Goal: Task Accomplishment & Management: Manage account settings

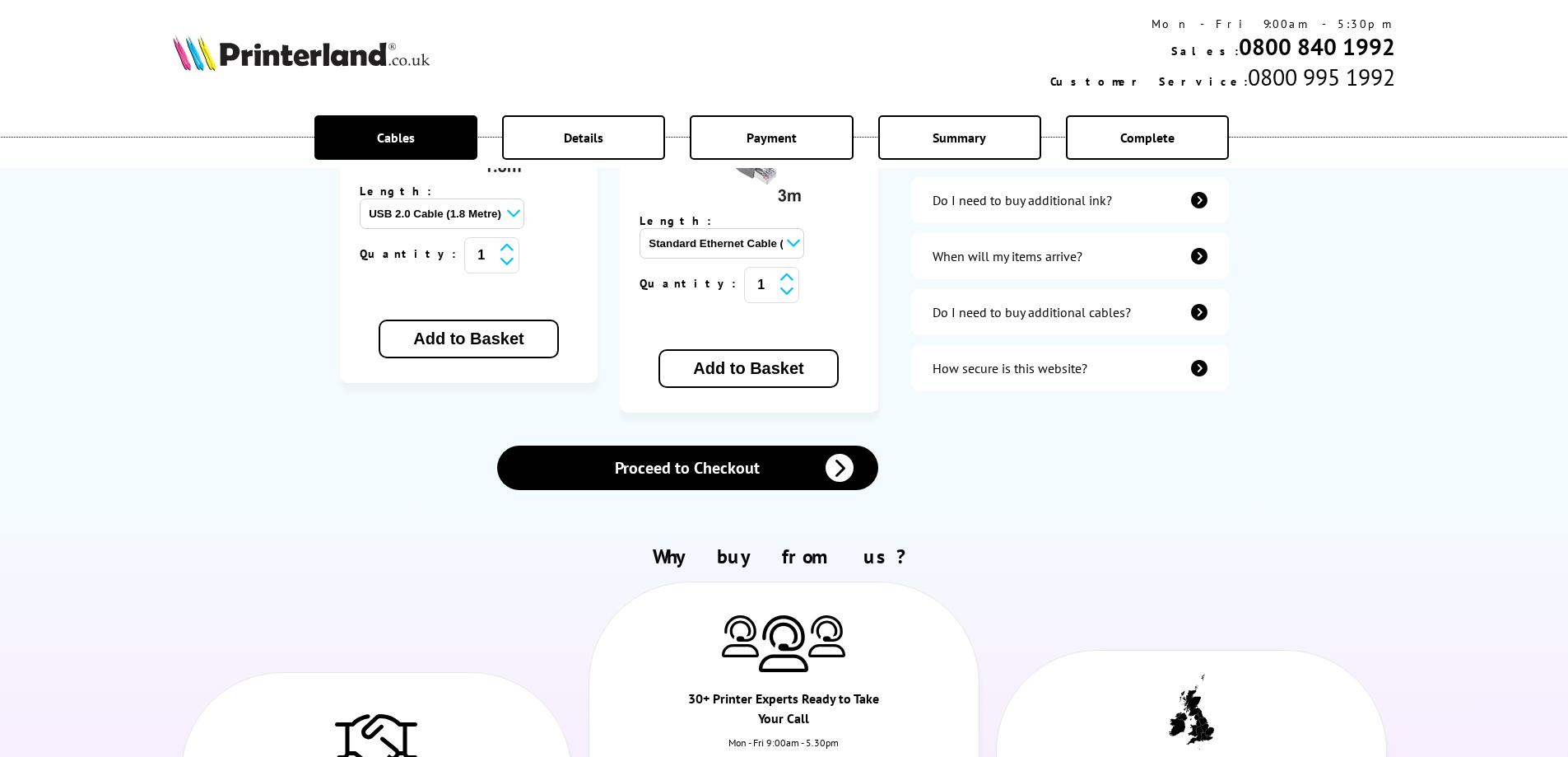
scroll to position [659, 0]
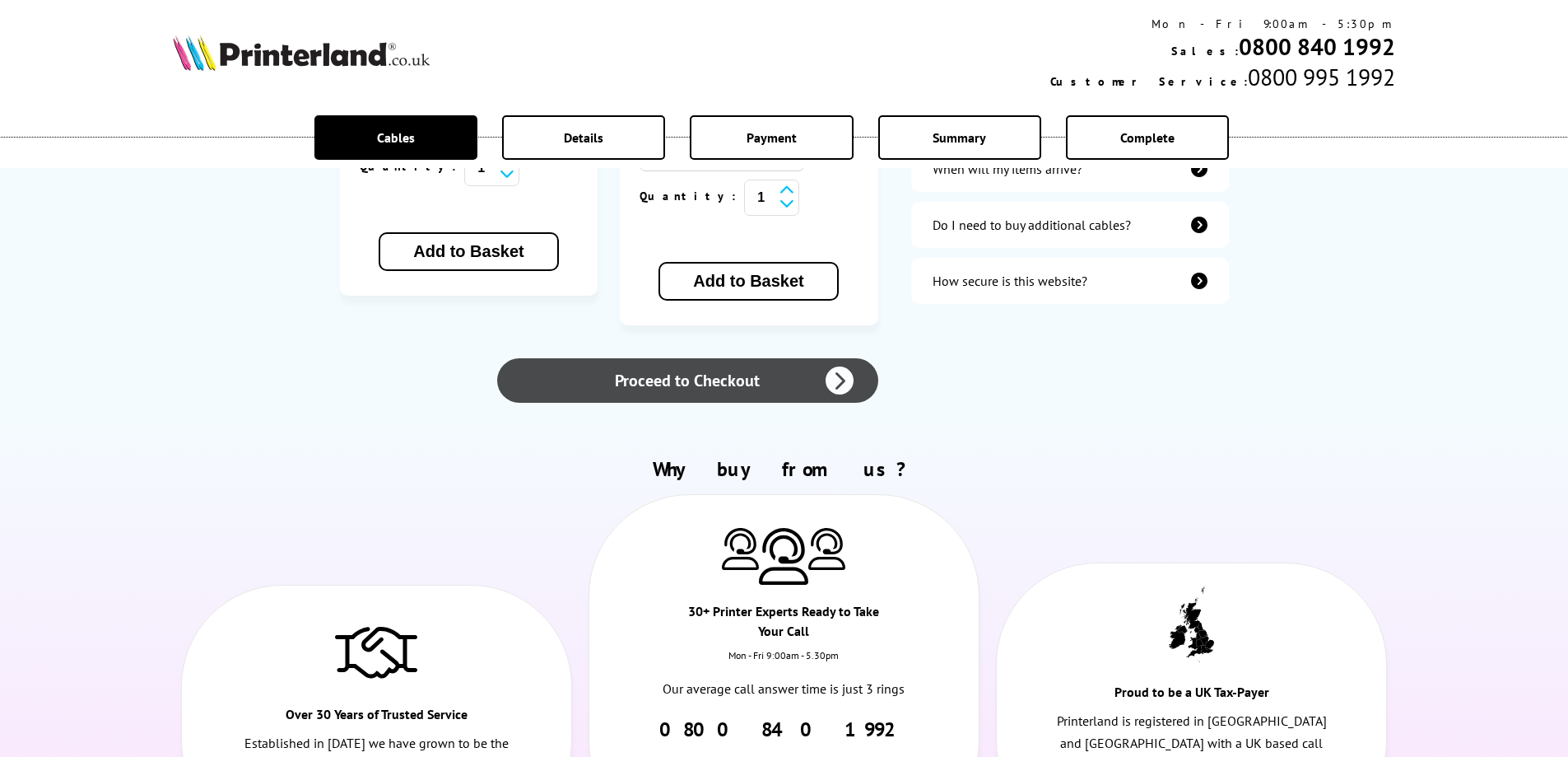
click at [809, 358] on link "Proceed to Checkout" at bounding box center [688, 380] width 380 height 45
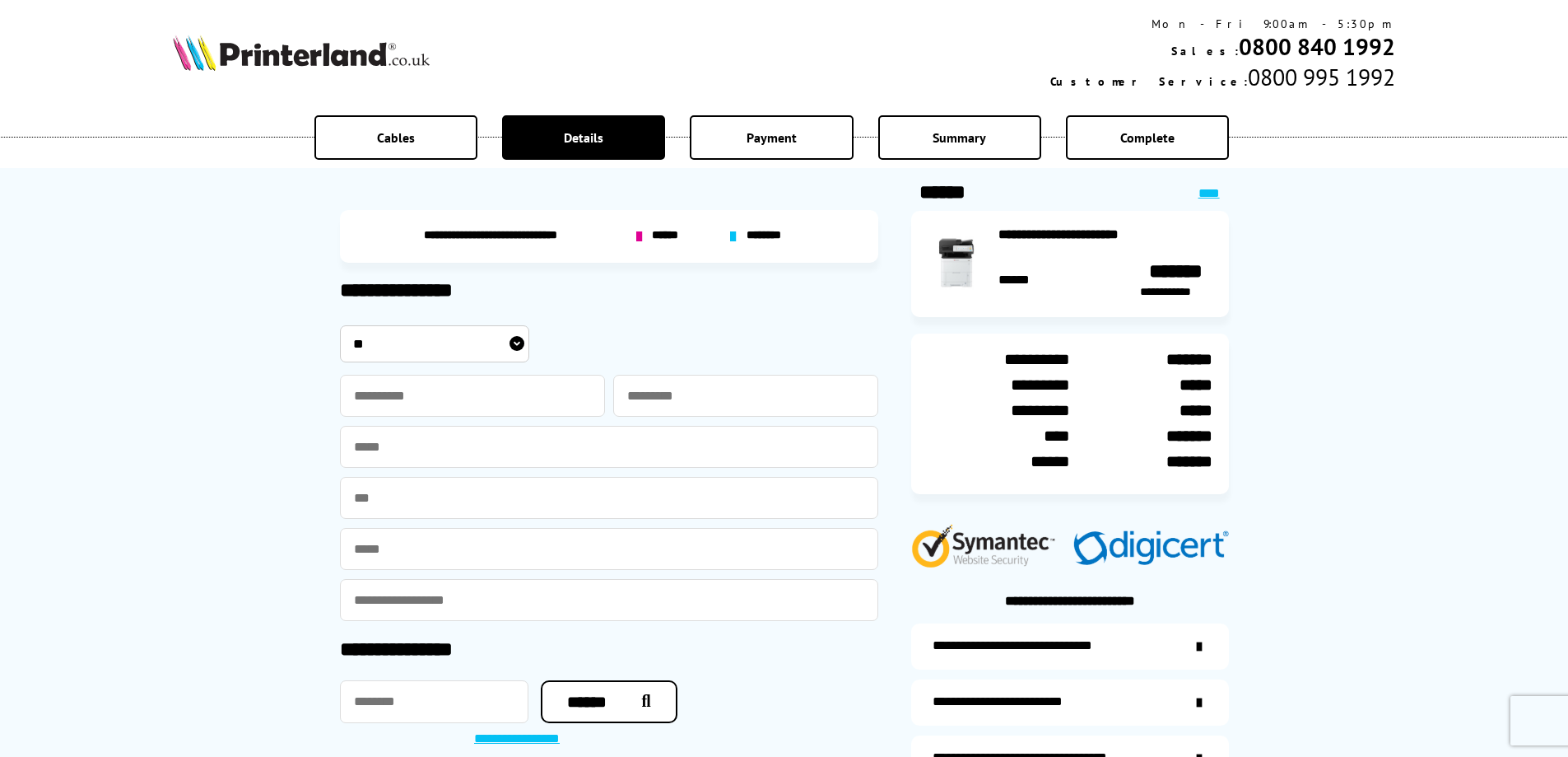
click at [305, 64] on img at bounding box center [301, 53] width 256 height 36
click at [307, 56] on img at bounding box center [301, 53] width 256 height 36
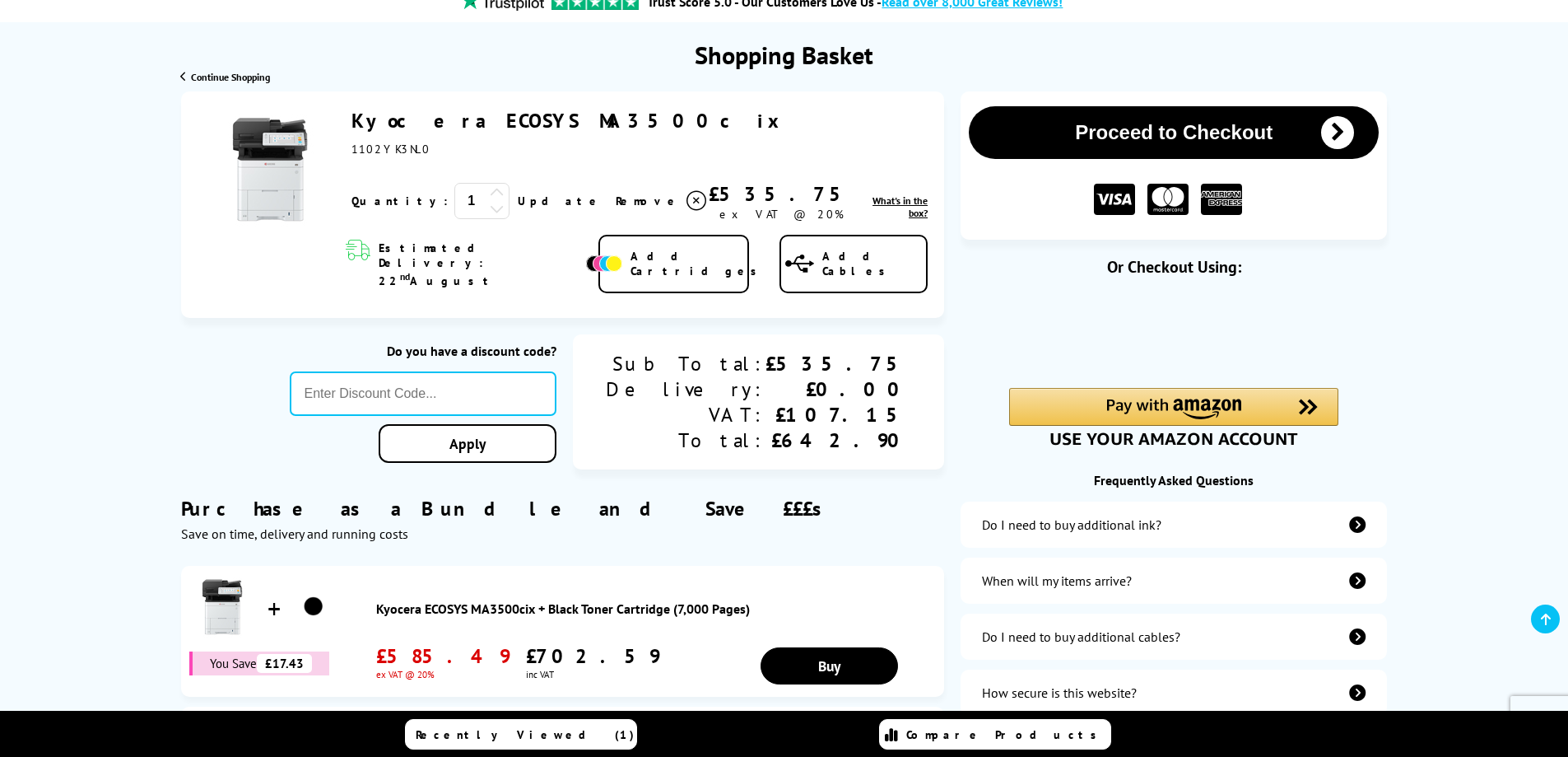
scroll to position [161, 0]
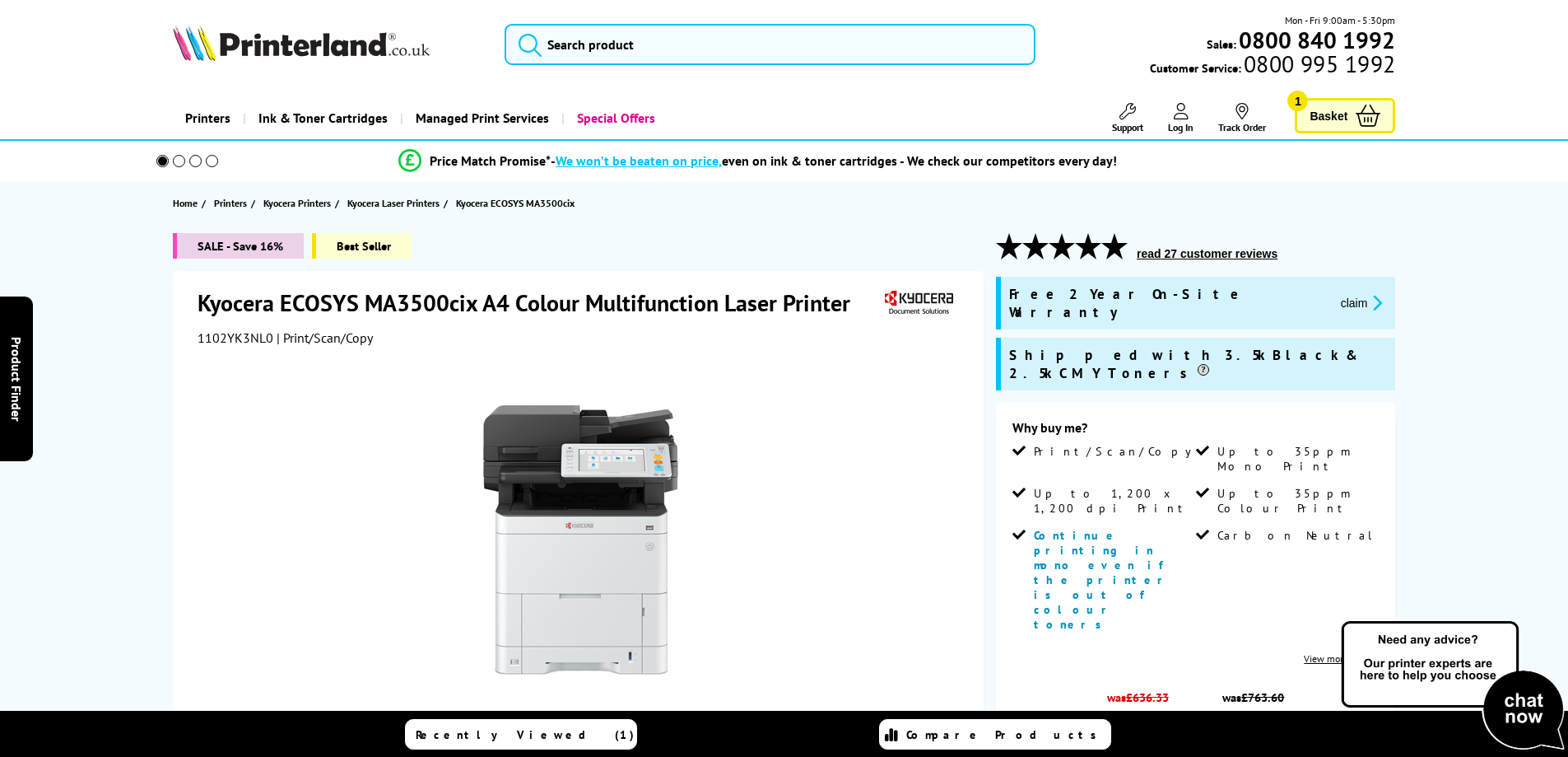
click at [1172, 114] on link "Log In" at bounding box center [1181, 117] width 25 height 30
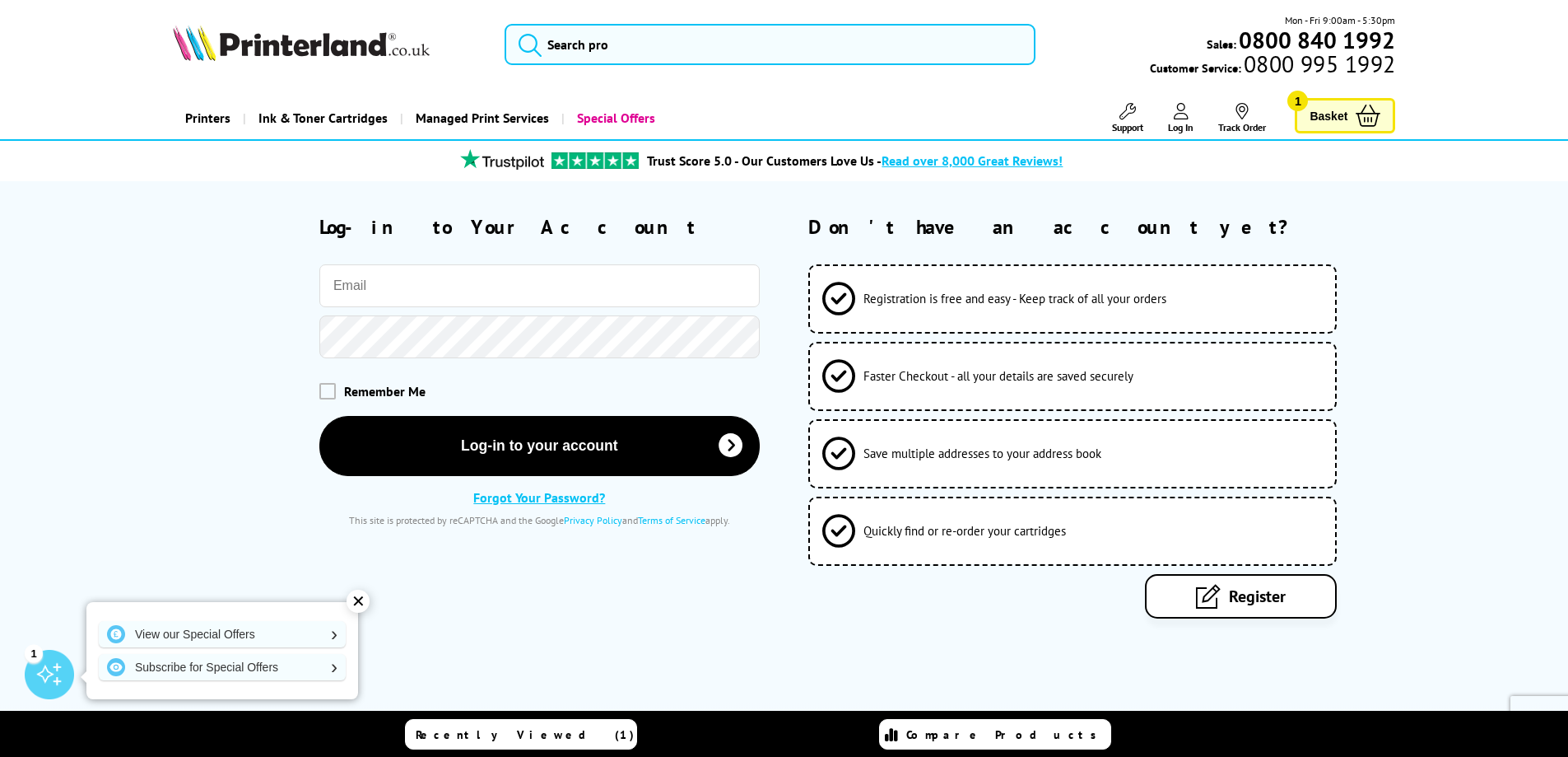
click at [437, 295] on input "email" at bounding box center [539, 285] width 440 height 43
type input "[EMAIL_ADDRESS][DOMAIN_NAME]"
click at [320, 387] on span at bounding box center [327, 390] width 16 height 16
click at [323, 385] on input "checkbox" at bounding box center [323, 385] width 0 height 0
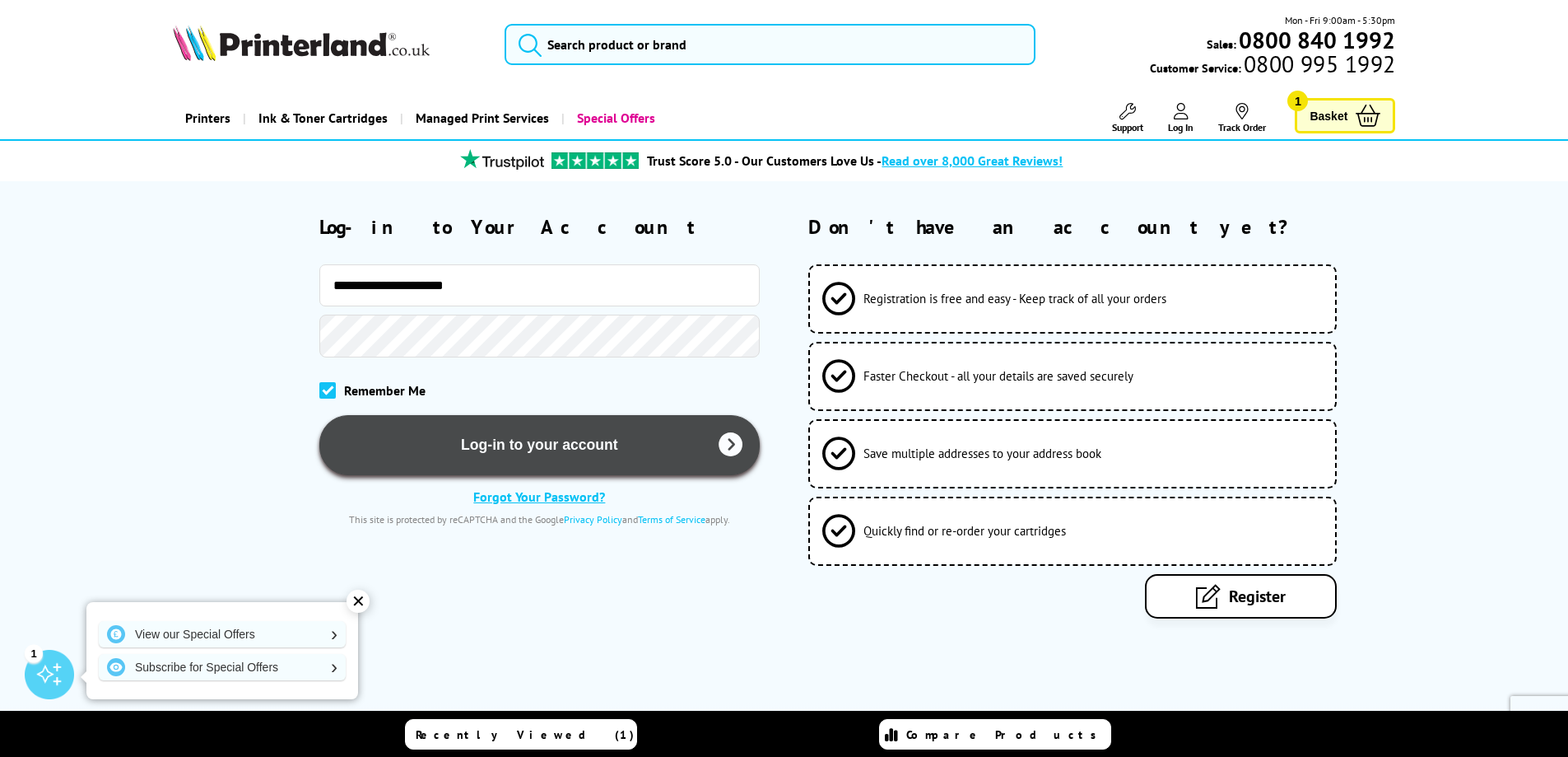
click at [451, 445] on button "Log-in to your account" at bounding box center [539, 445] width 440 height 60
click at [498, 445] on button "Log-in to your account" at bounding box center [539, 445] width 440 height 60
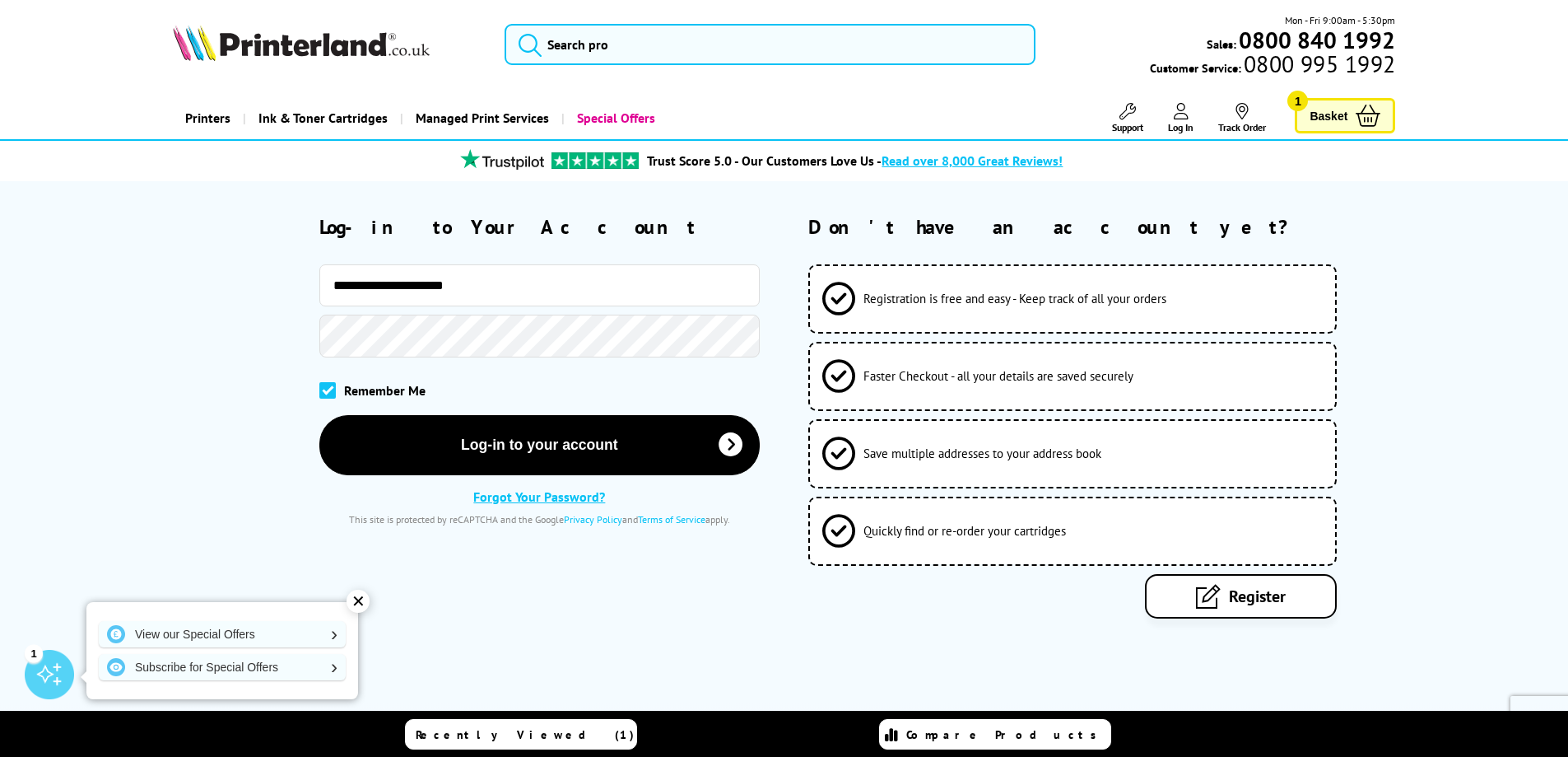
click at [319, 415] on button "Log-in to your account" at bounding box center [539, 445] width 440 height 60
click at [664, 273] on input "**********" at bounding box center [539, 285] width 440 height 42
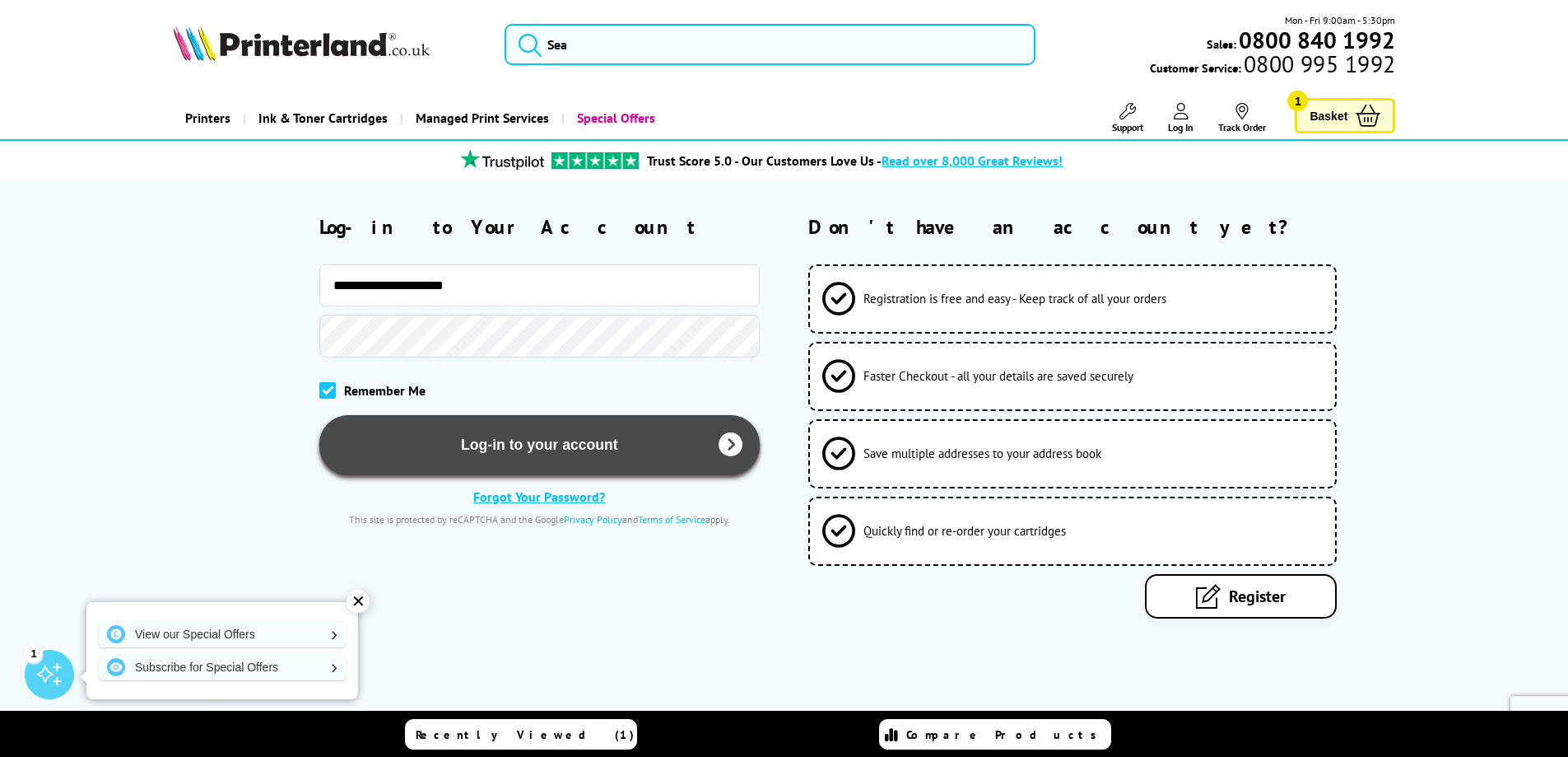
click at [659, 429] on button "Log-in to your account" at bounding box center [539, 445] width 440 height 60
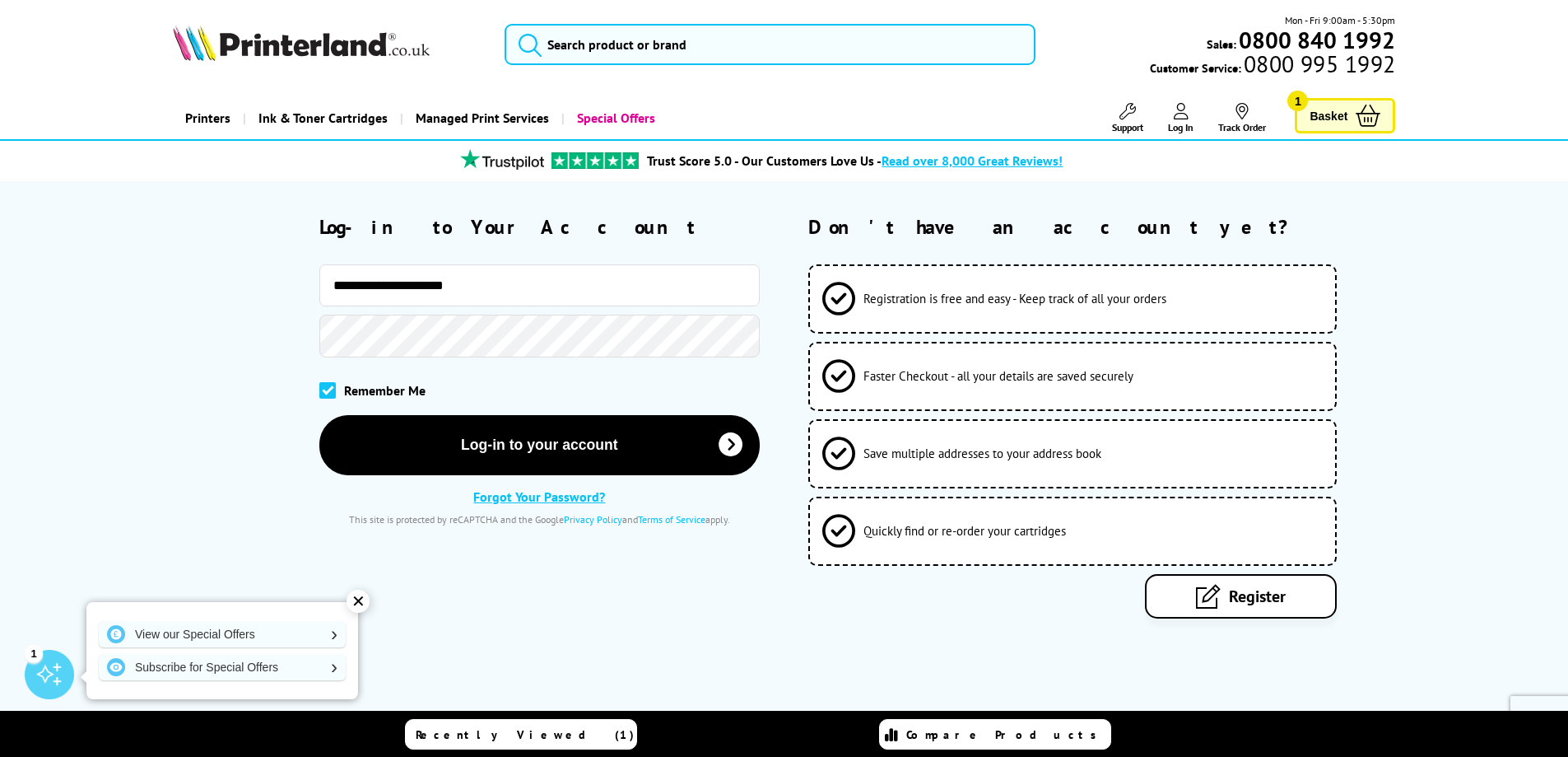
click at [378, 56] on img at bounding box center [301, 43] width 256 height 36
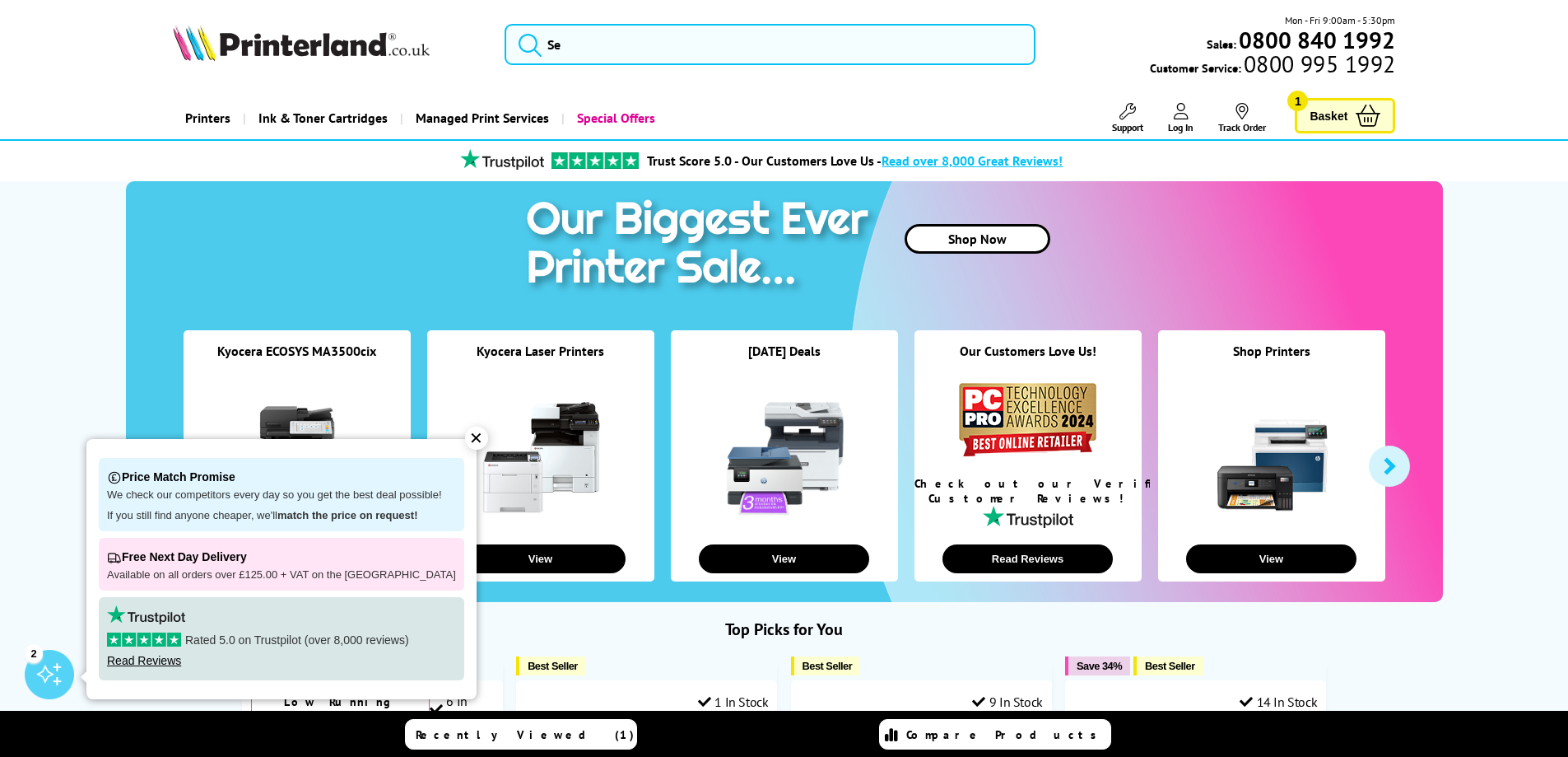
click at [467, 449] on div at bounding box center [541, 458] width 227 height 156
click at [465, 445] on div "✕" at bounding box center [476, 438] width 23 height 23
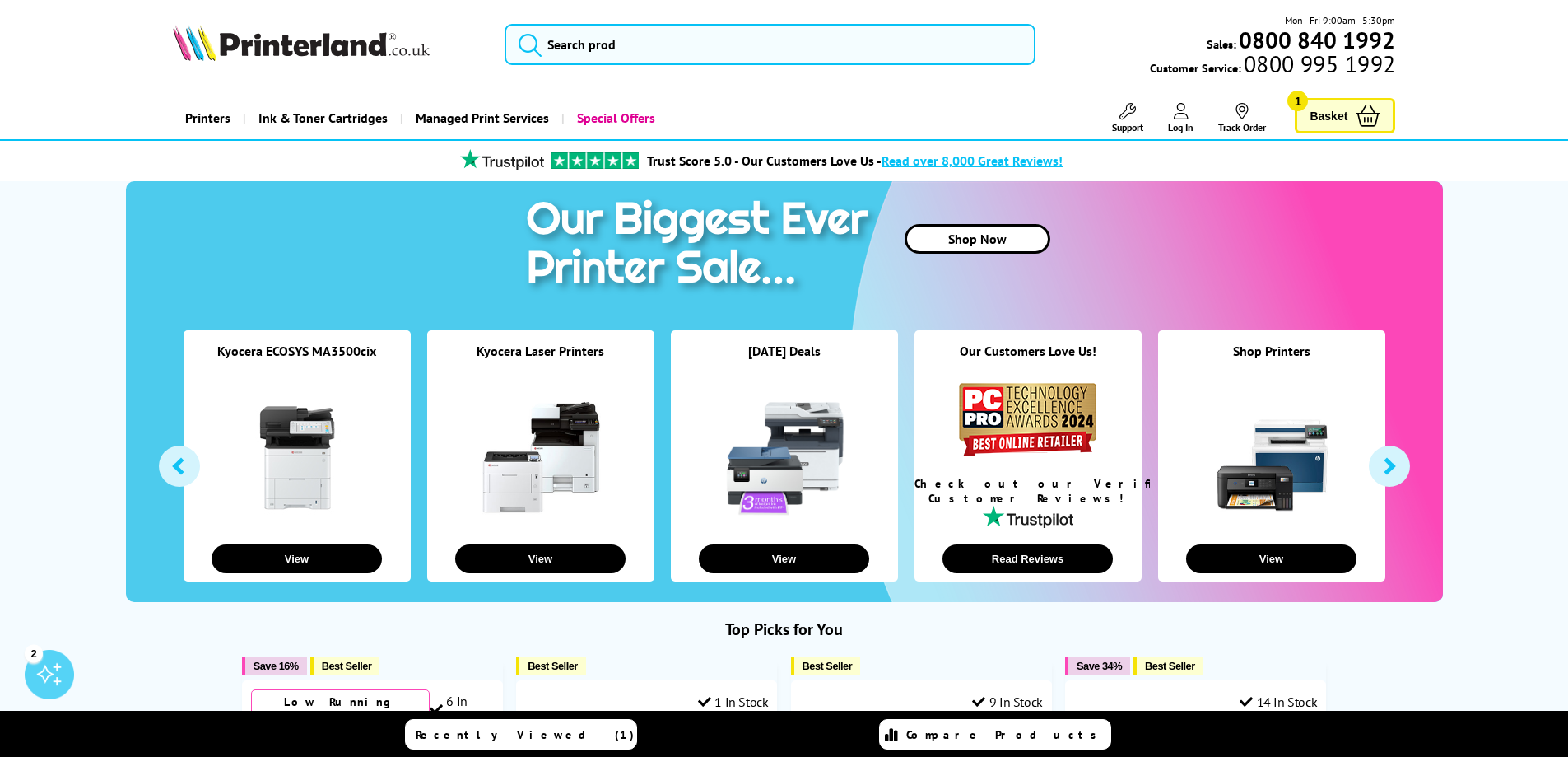
click at [1178, 115] on icon at bounding box center [1181, 111] width 15 height 16
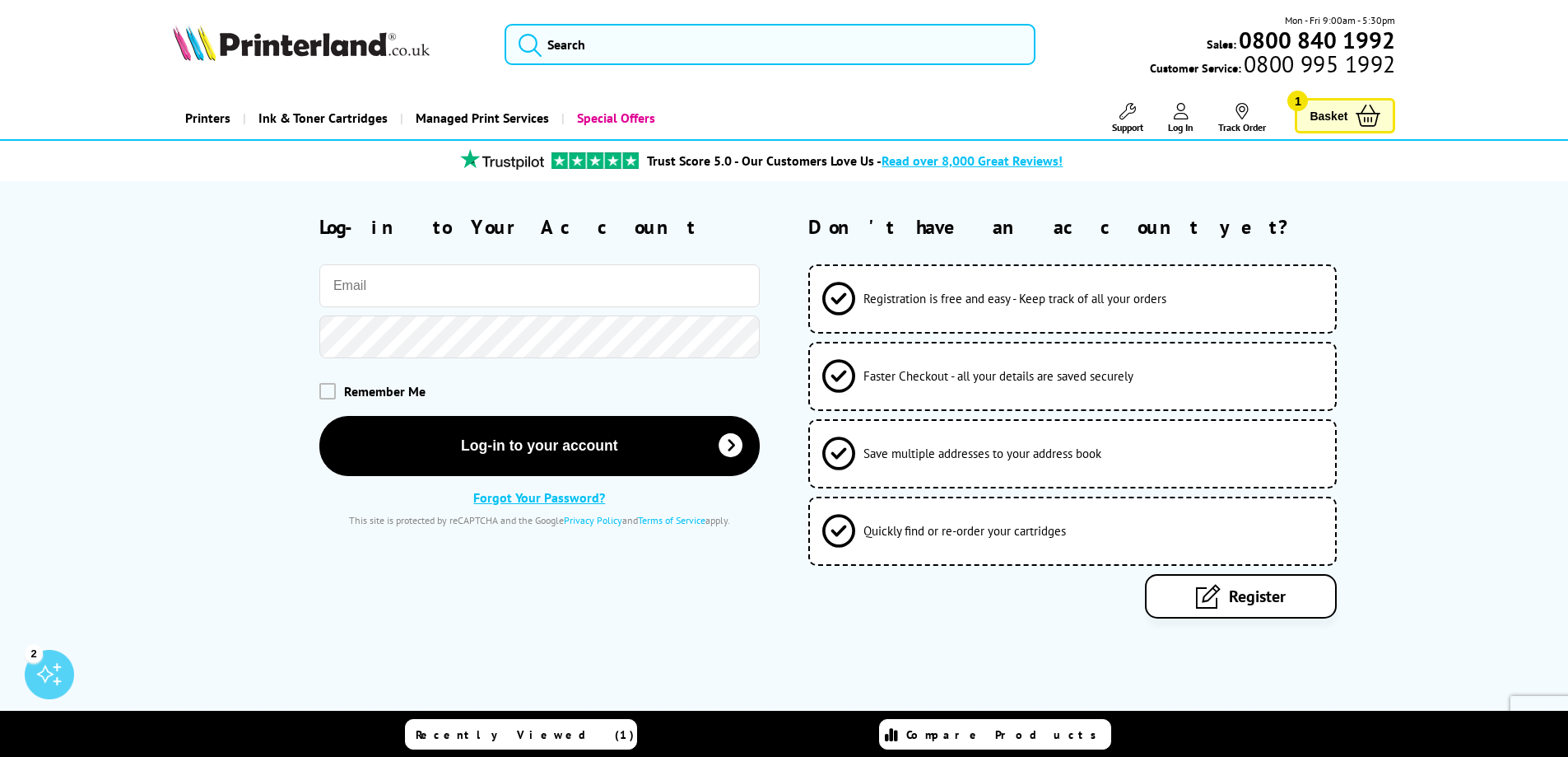
click at [439, 284] on input "email" at bounding box center [539, 285] width 440 height 43
type input "oahmed@laffertylaw.com"
click at [327, 394] on span at bounding box center [327, 391] width 16 height 16
click at [323, 386] on input "checkbox" at bounding box center [323, 386] width 0 height 0
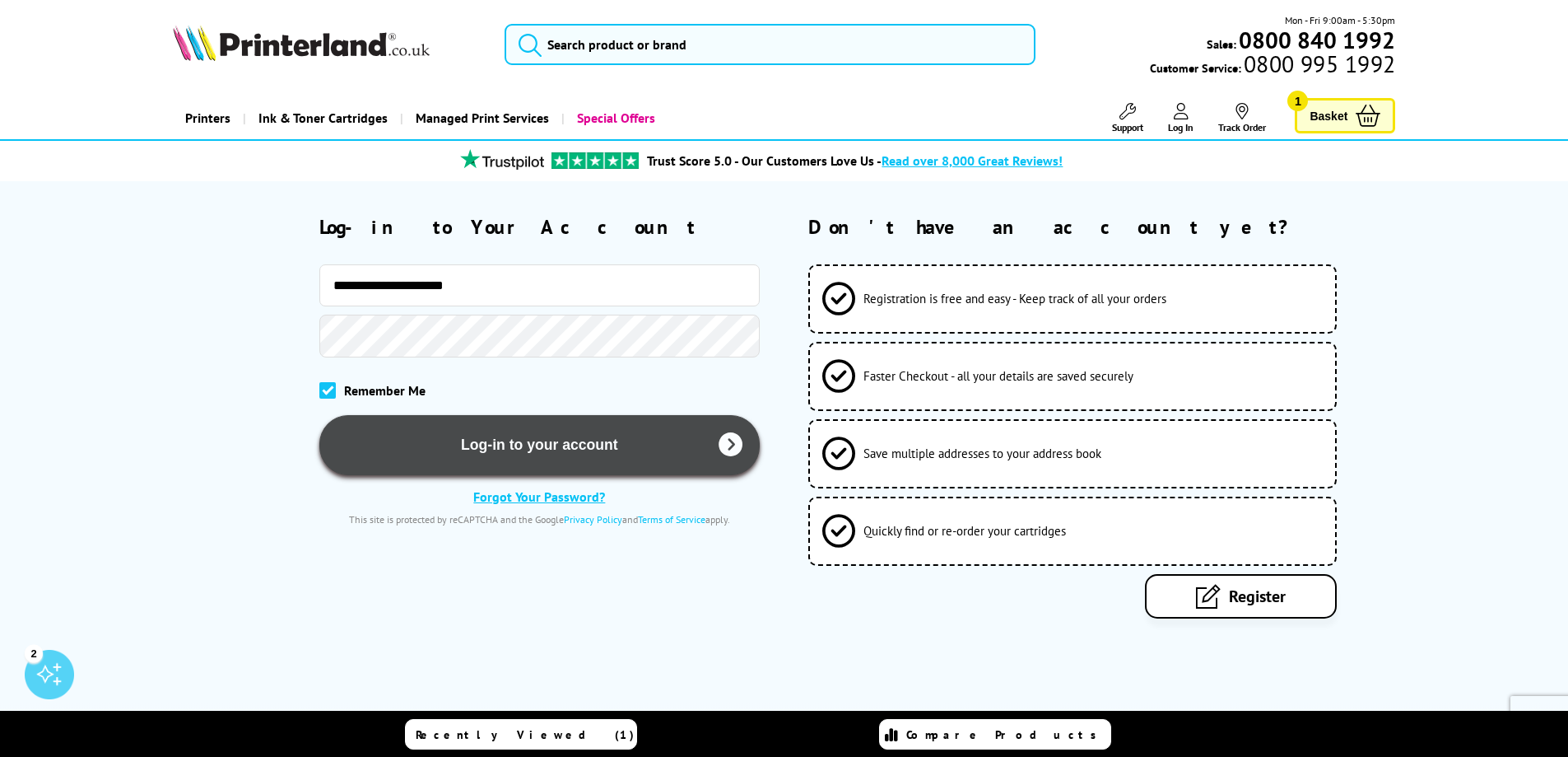
click at [406, 432] on button "Log-in to your account" at bounding box center [539, 445] width 440 height 60
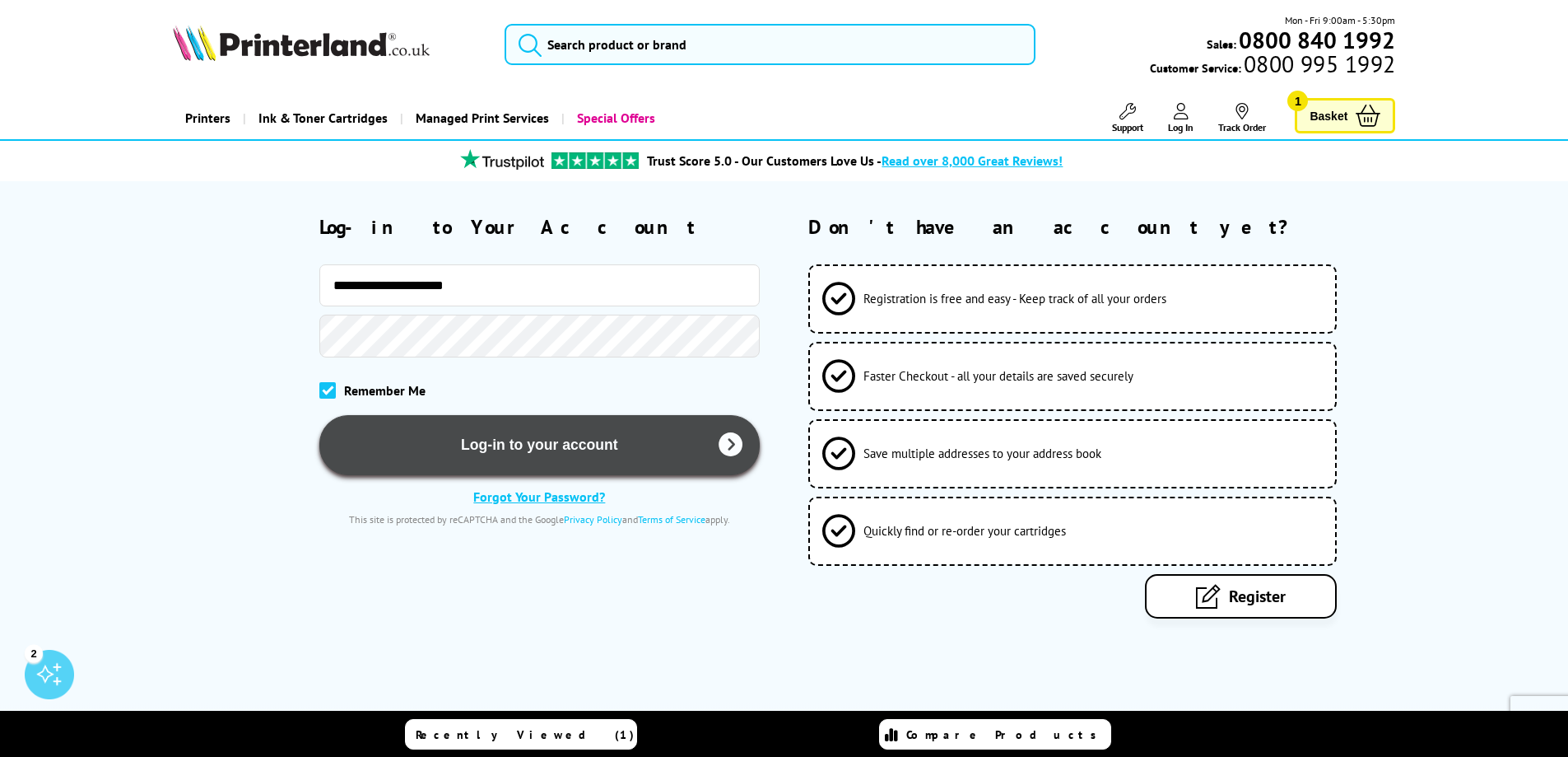
click at [406, 432] on button "Log-in to your account" at bounding box center [539, 445] width 440 height 60
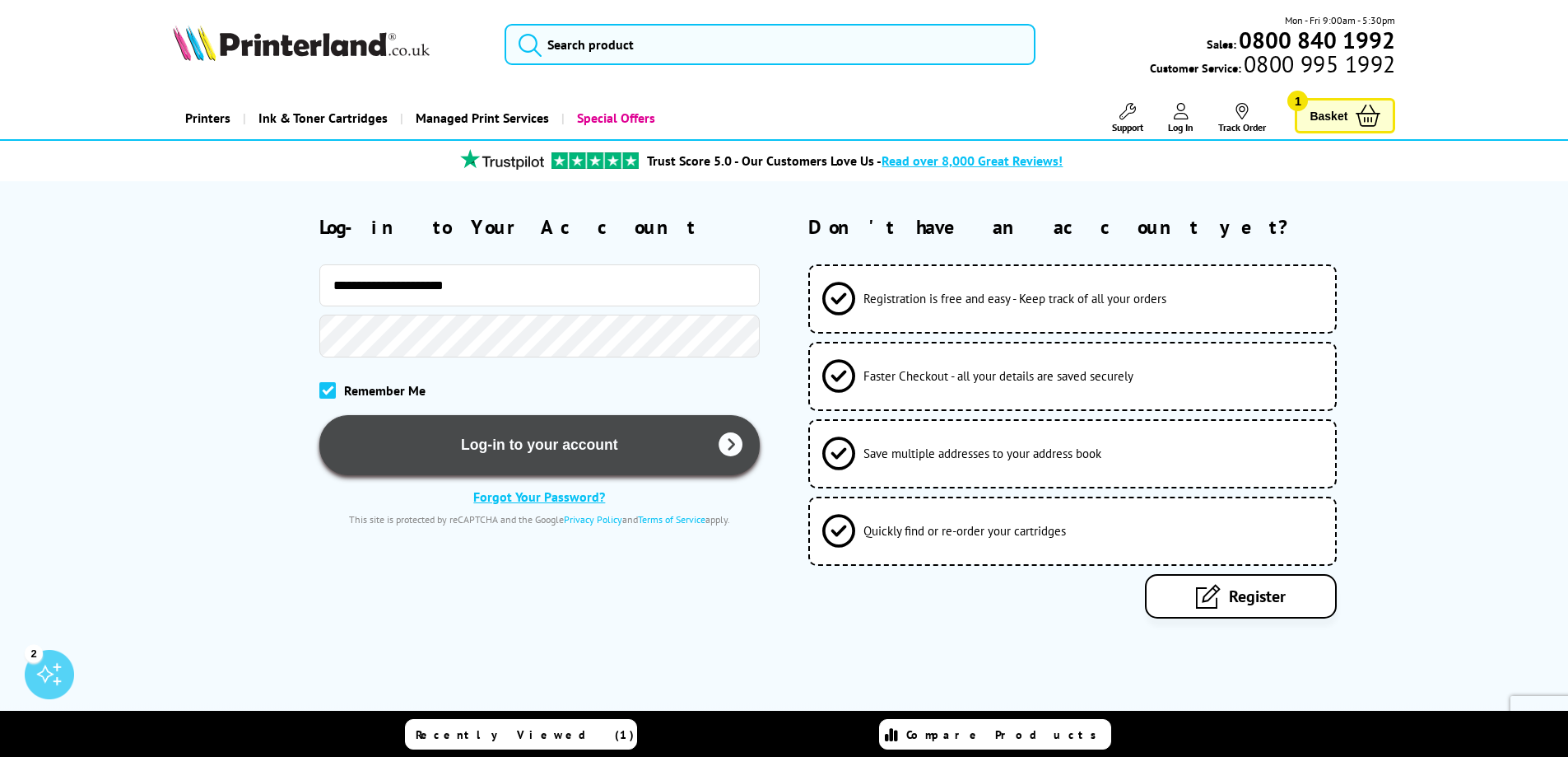
click at [406, 432] on button "Log-in to your account" at bounding box center [539, 445] width 440 height 60
click at [580, 436] on button "Log-in to your account" at bounding box center [539, 445] width 440 height 60
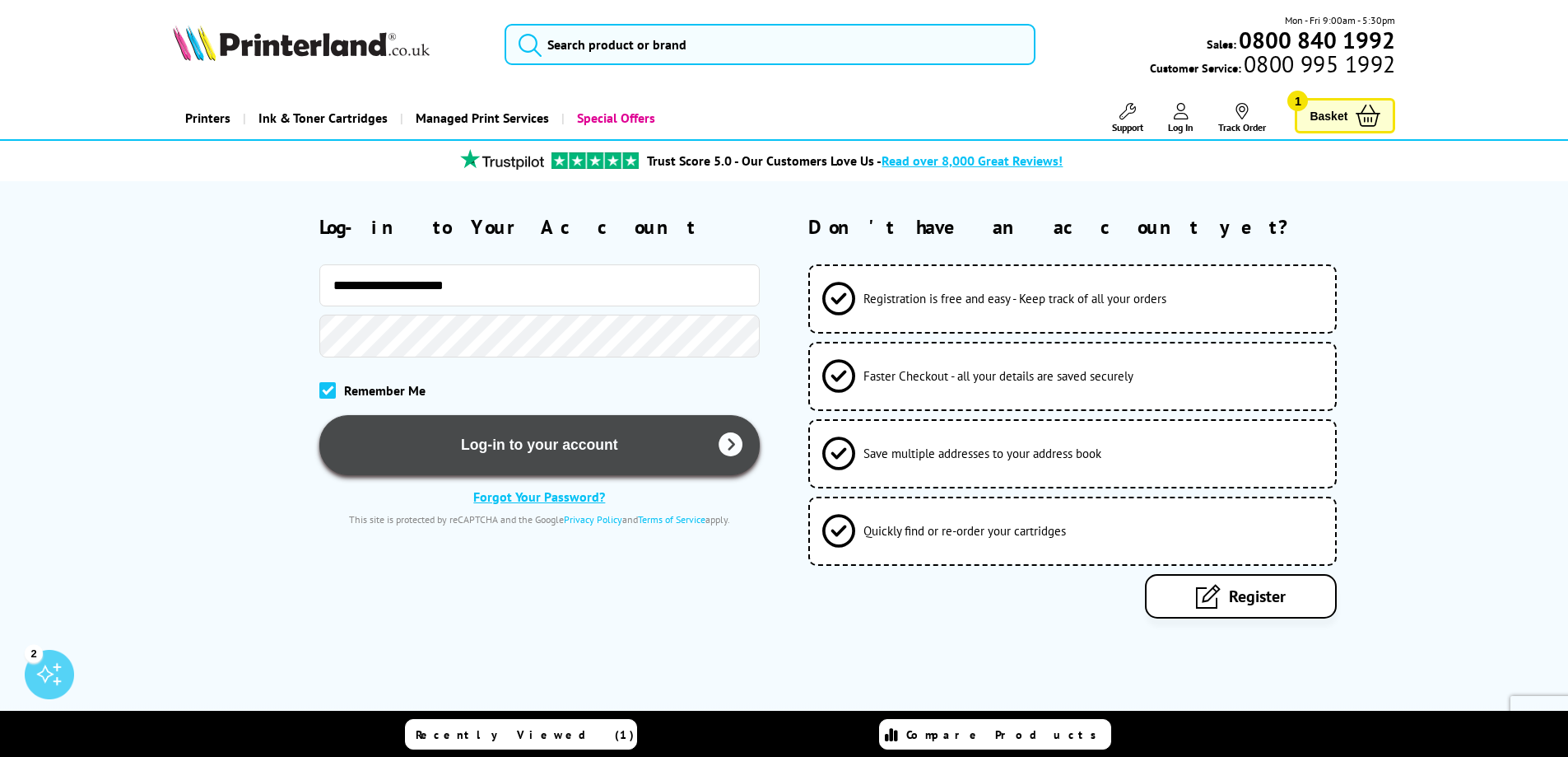
click at [580, 436] on button "Log-in to your account" at bounding box center [539, 445] width 440 height 60
click at [661, 473] on button "Log-in to your account" at bounding box center [539, 445] width 440 height 60
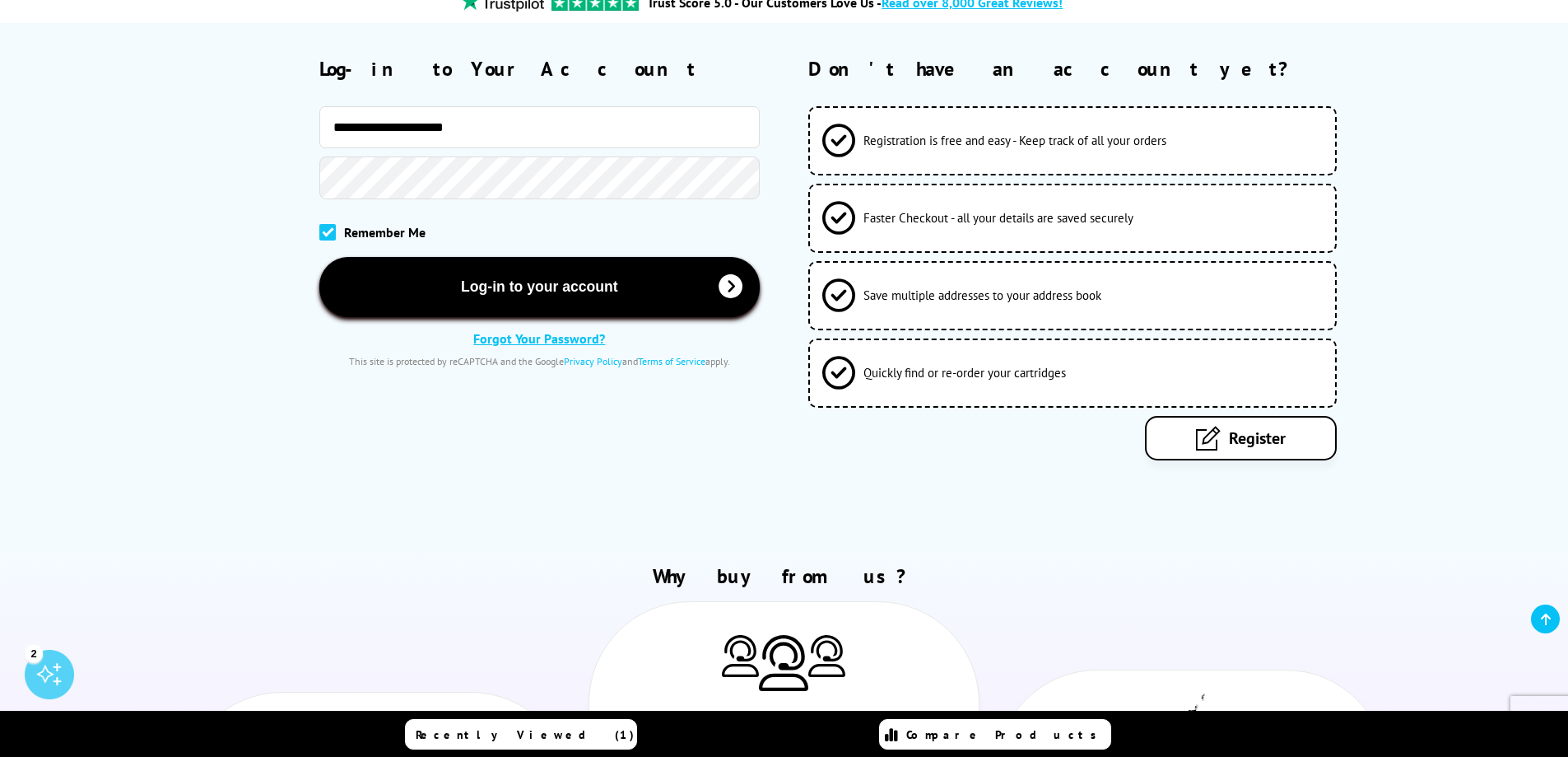
scroll to position [494, 0]
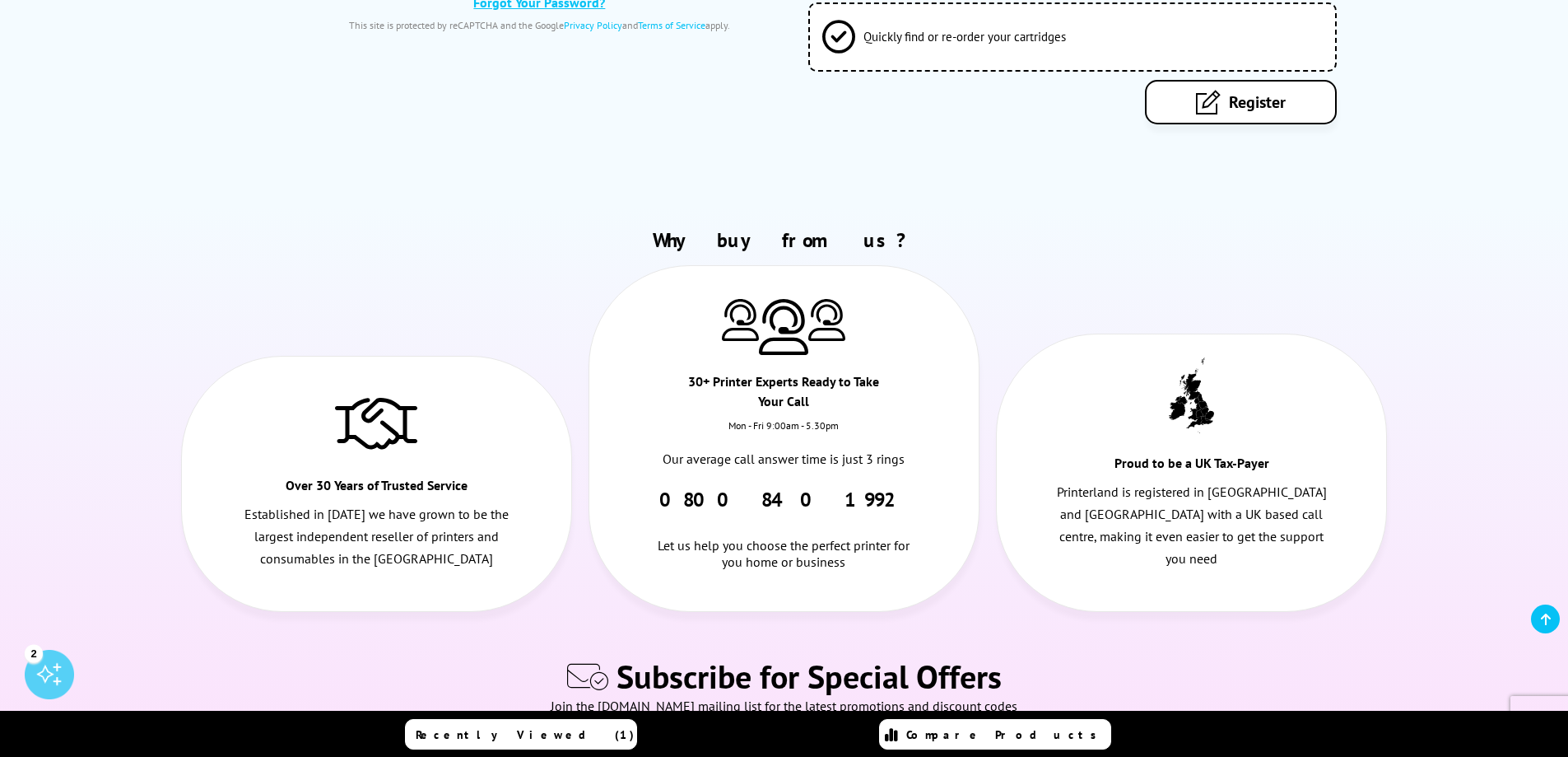
click at [1021, 742] on link "Compare Products" at bounding box center [994, 733] width 232 height 30
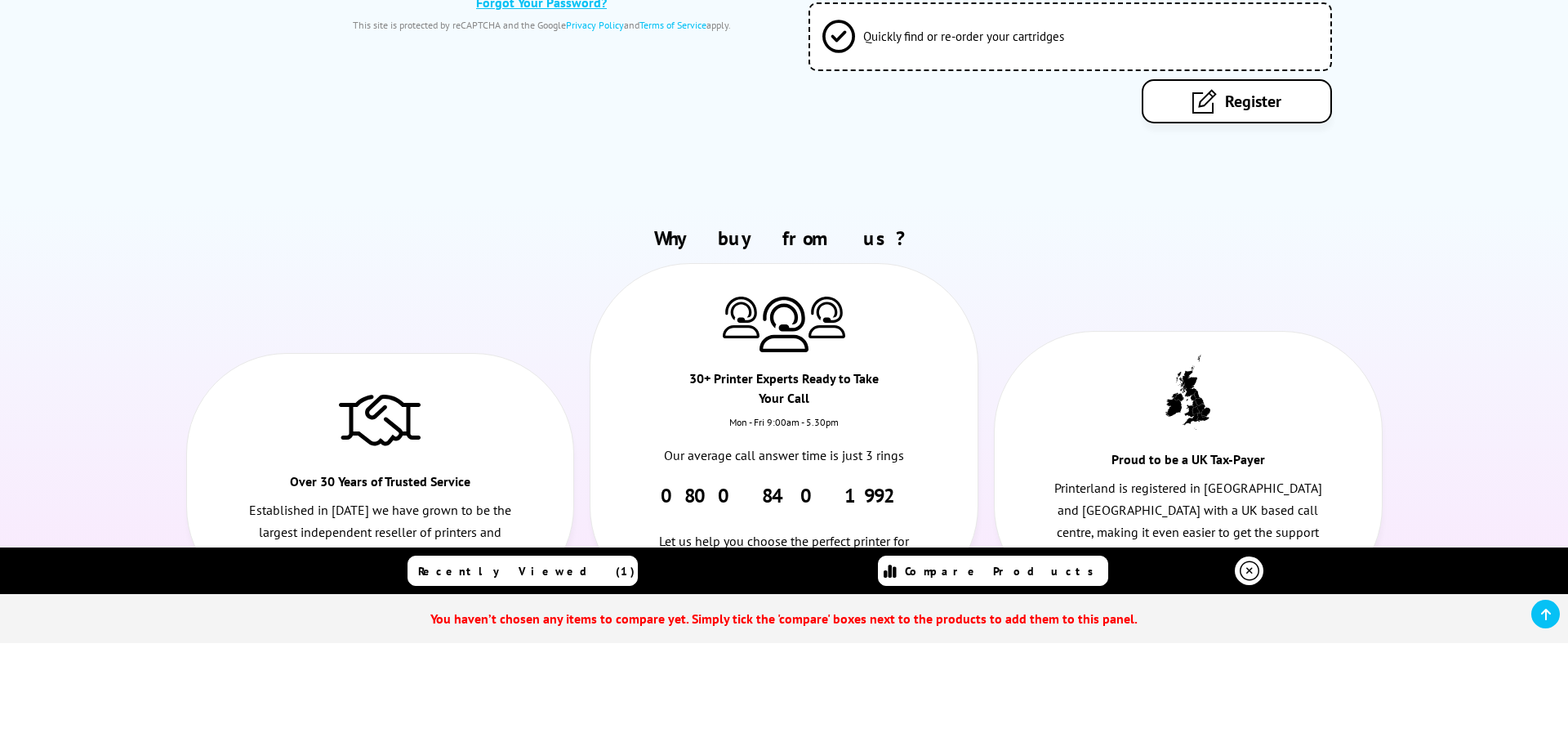
click at [1242, 570] on icon at bounding box center [1250, 571] width 20 height 20
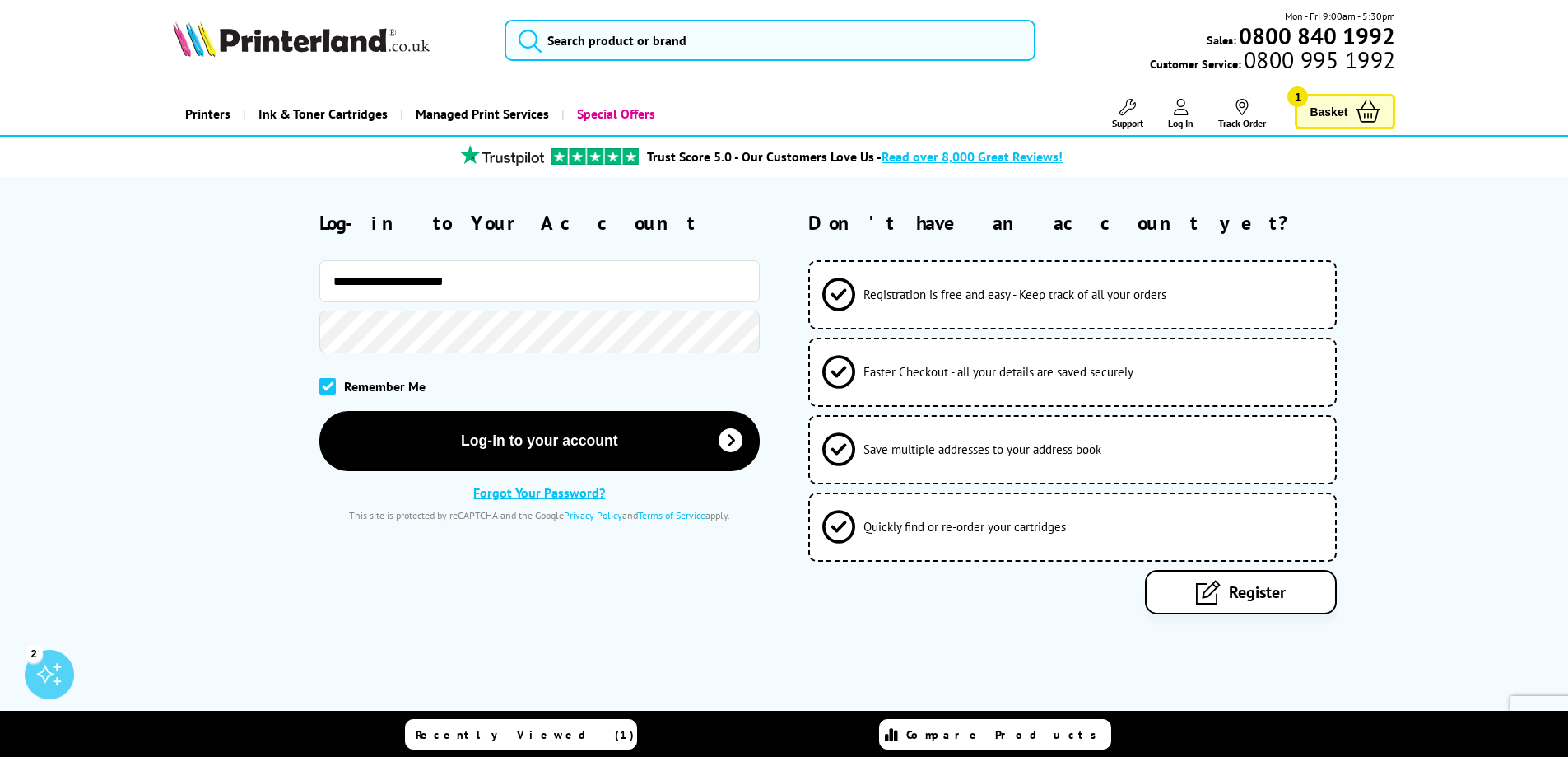
scroll to position [0, 0]
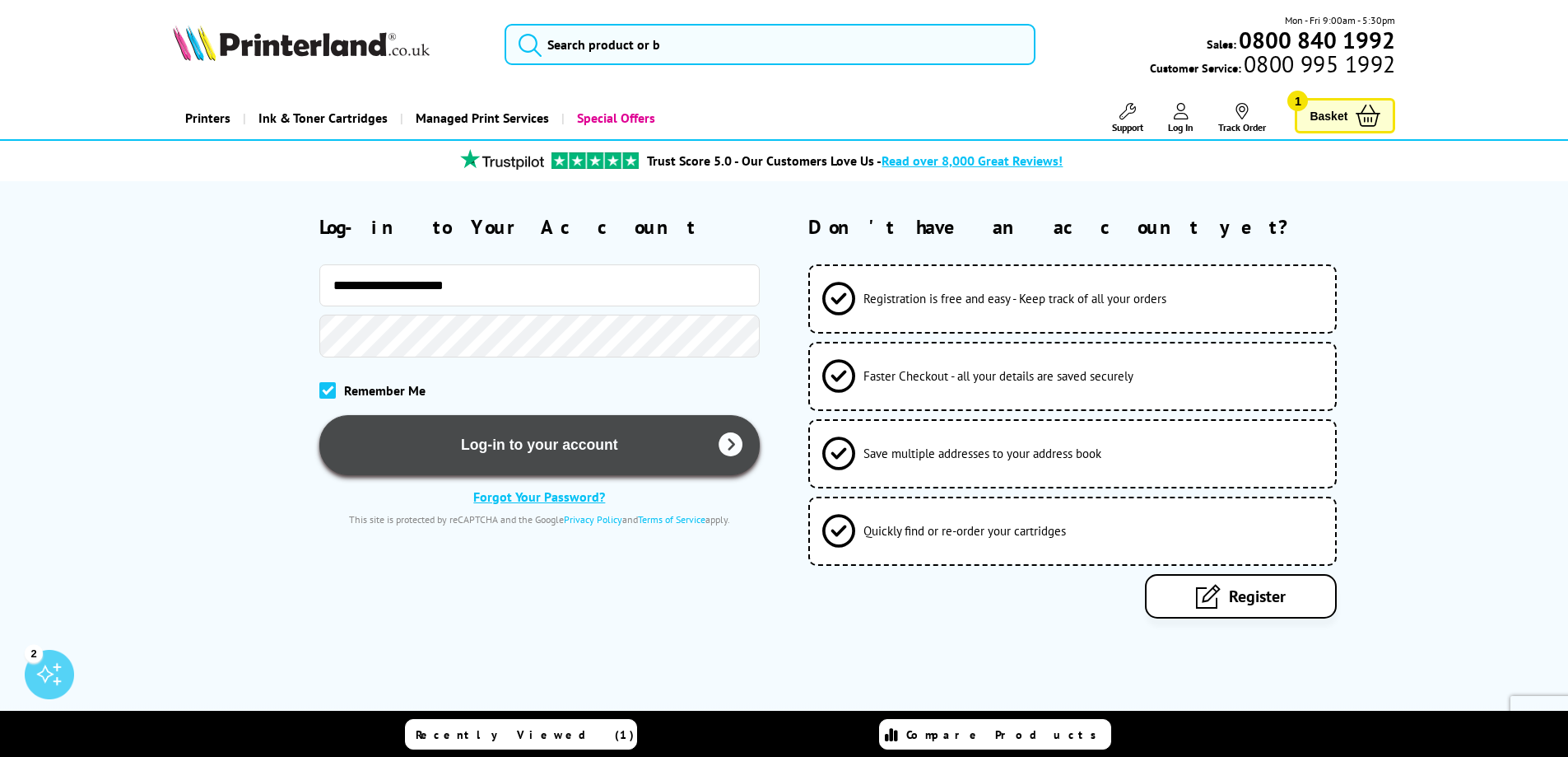
click at [628, 424] on button "Log-in to your account" at bounding box center [539, 445] width 440 height 60
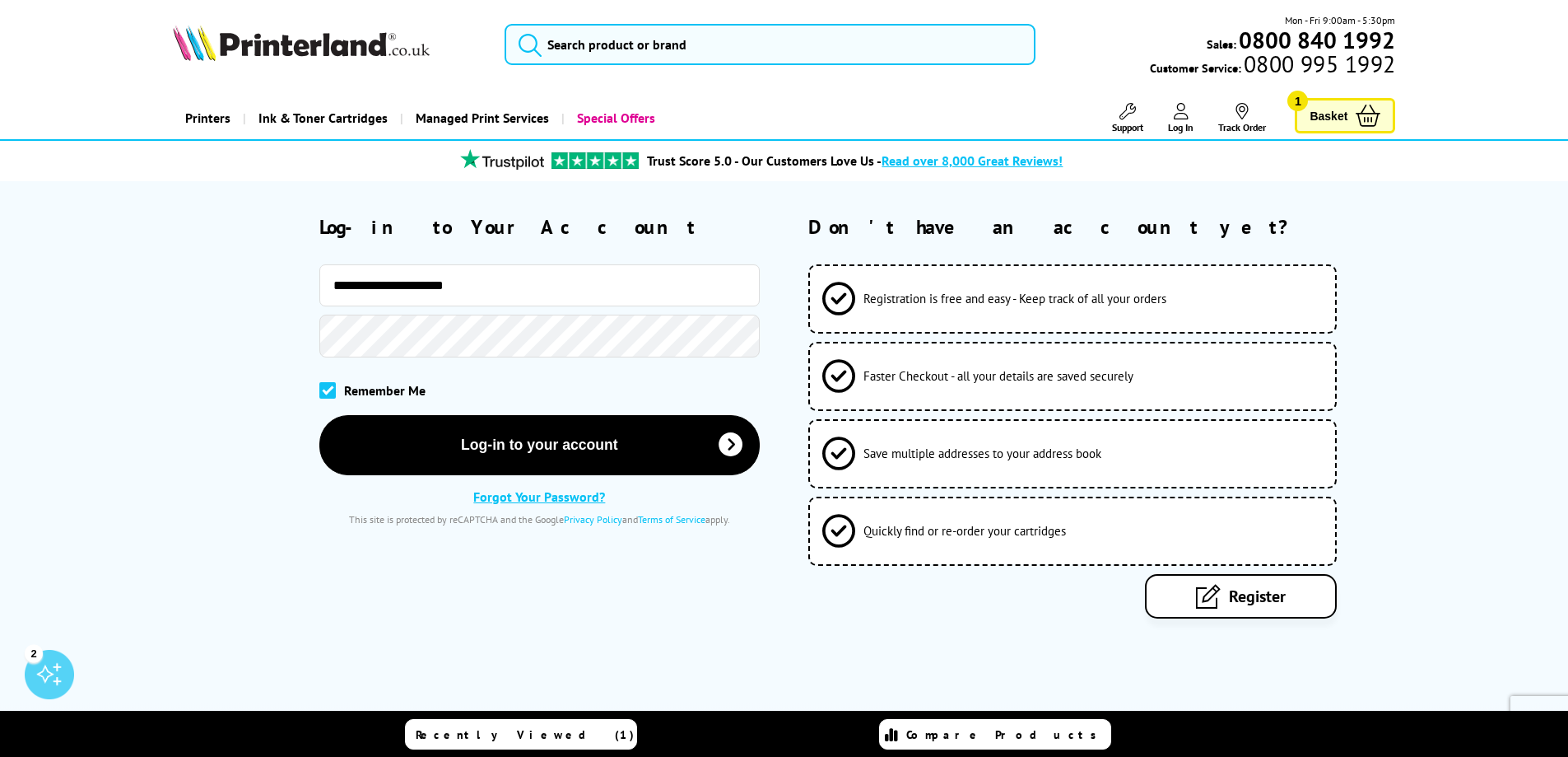
click at [253, 45] on img at bounding box center [301, 43] width 256 height 36
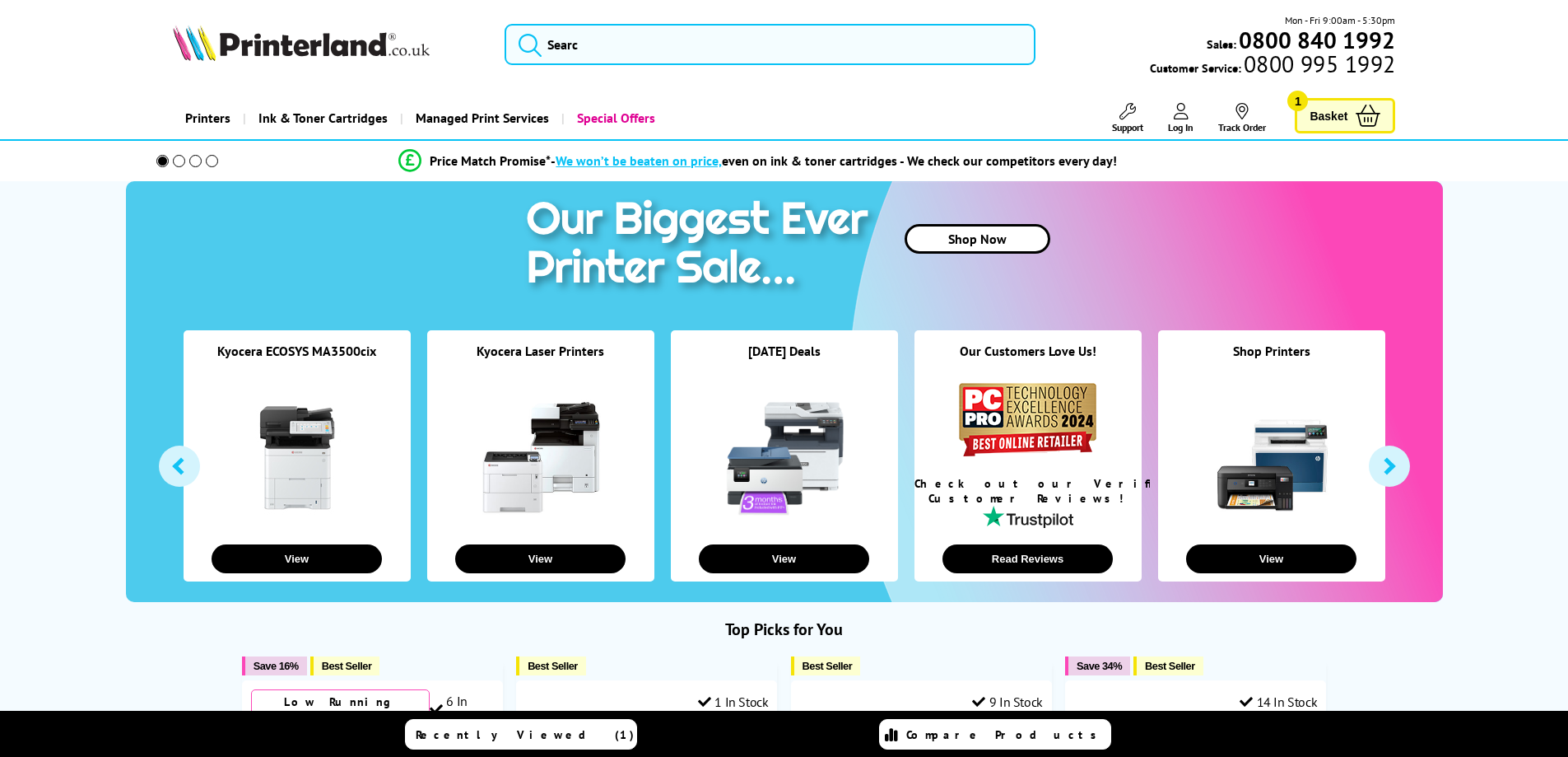
click at [1173, 118] on icon at bounding box center [1181, 111] width 15 height 16
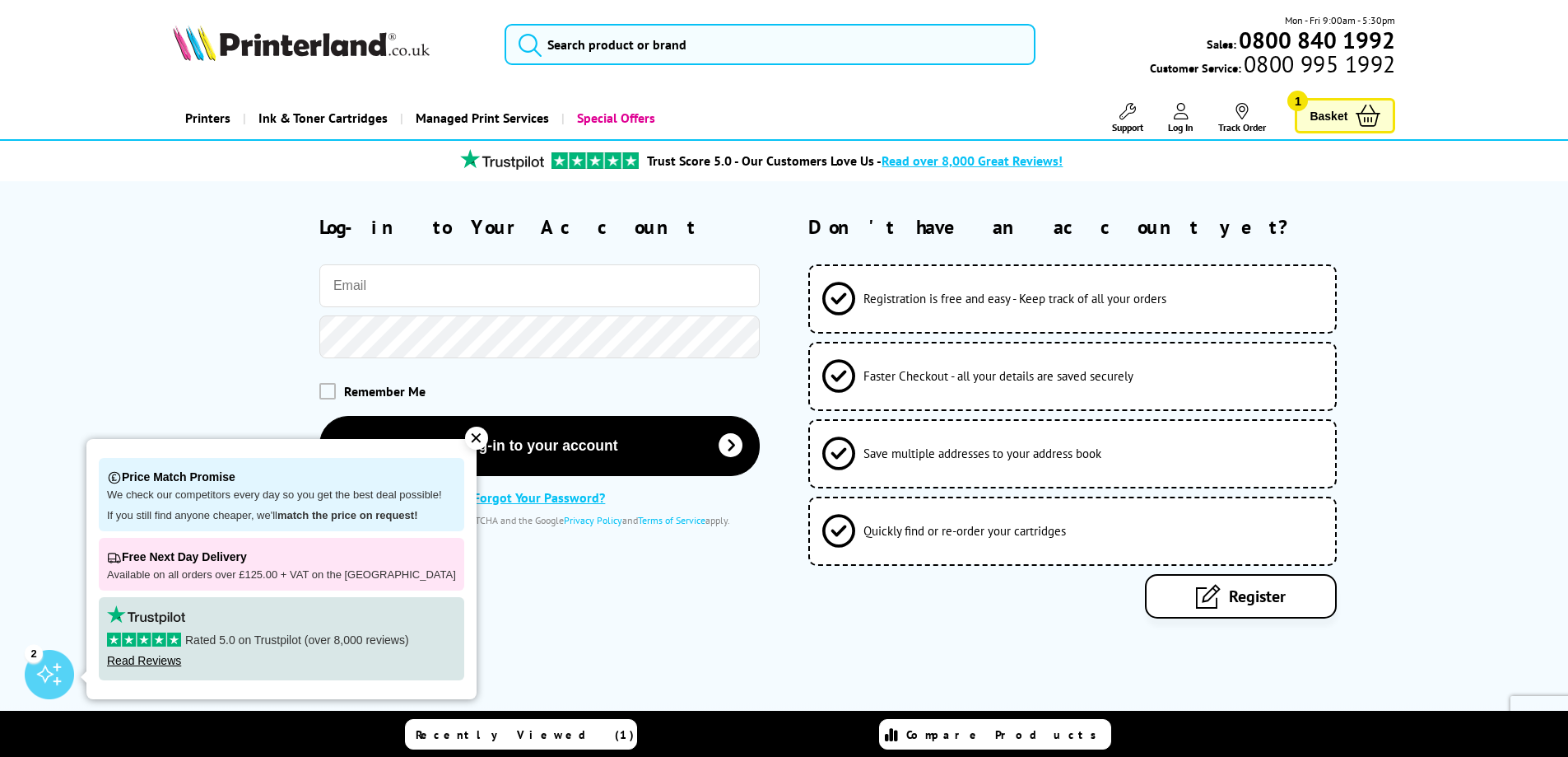
click at [470, 444] on div "✕" at bounding box center [476, 438] width 23 height 23
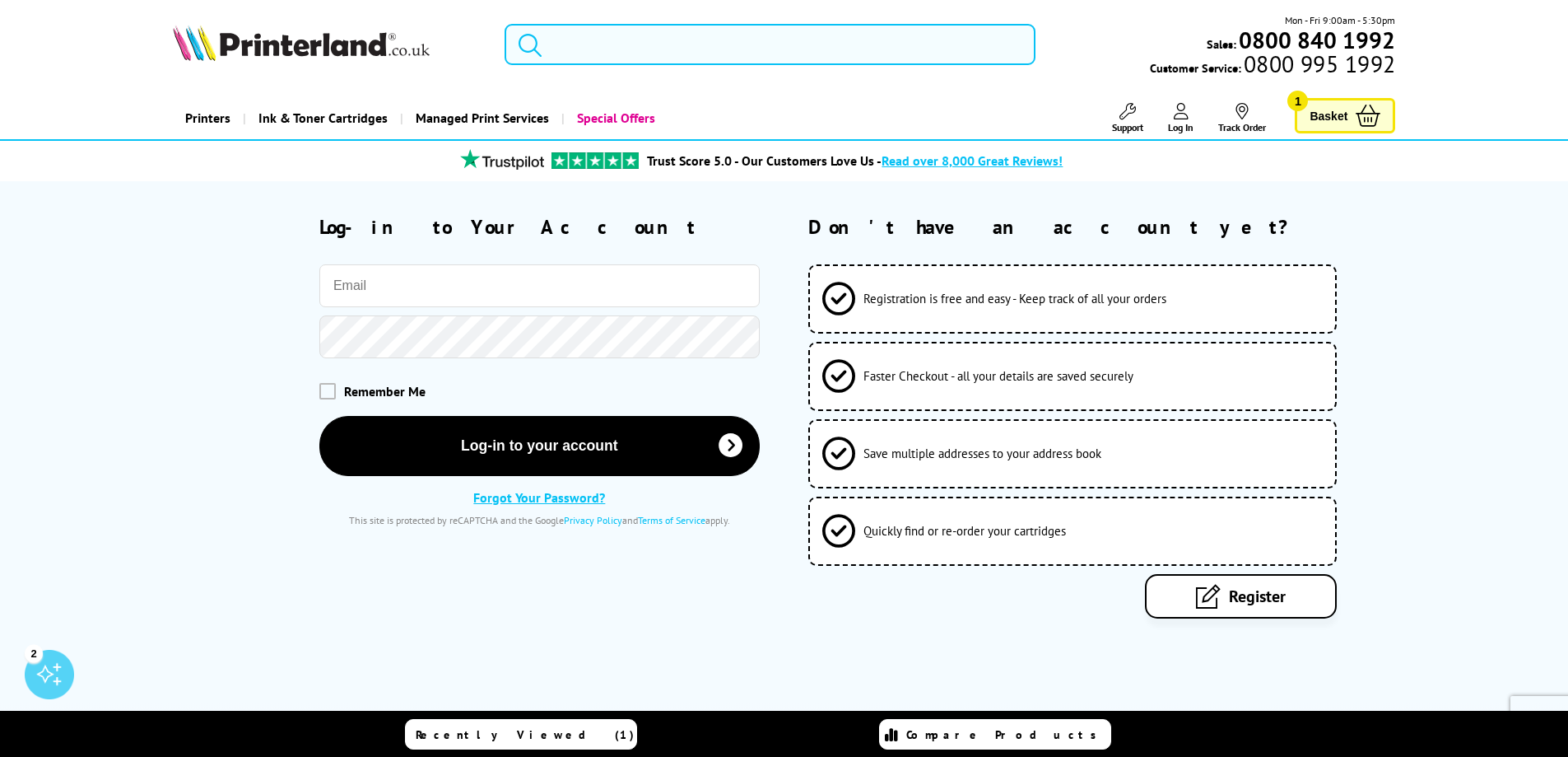
click at [38, 672] on div "2" at bounding box center [49, 674] width 49 height 49
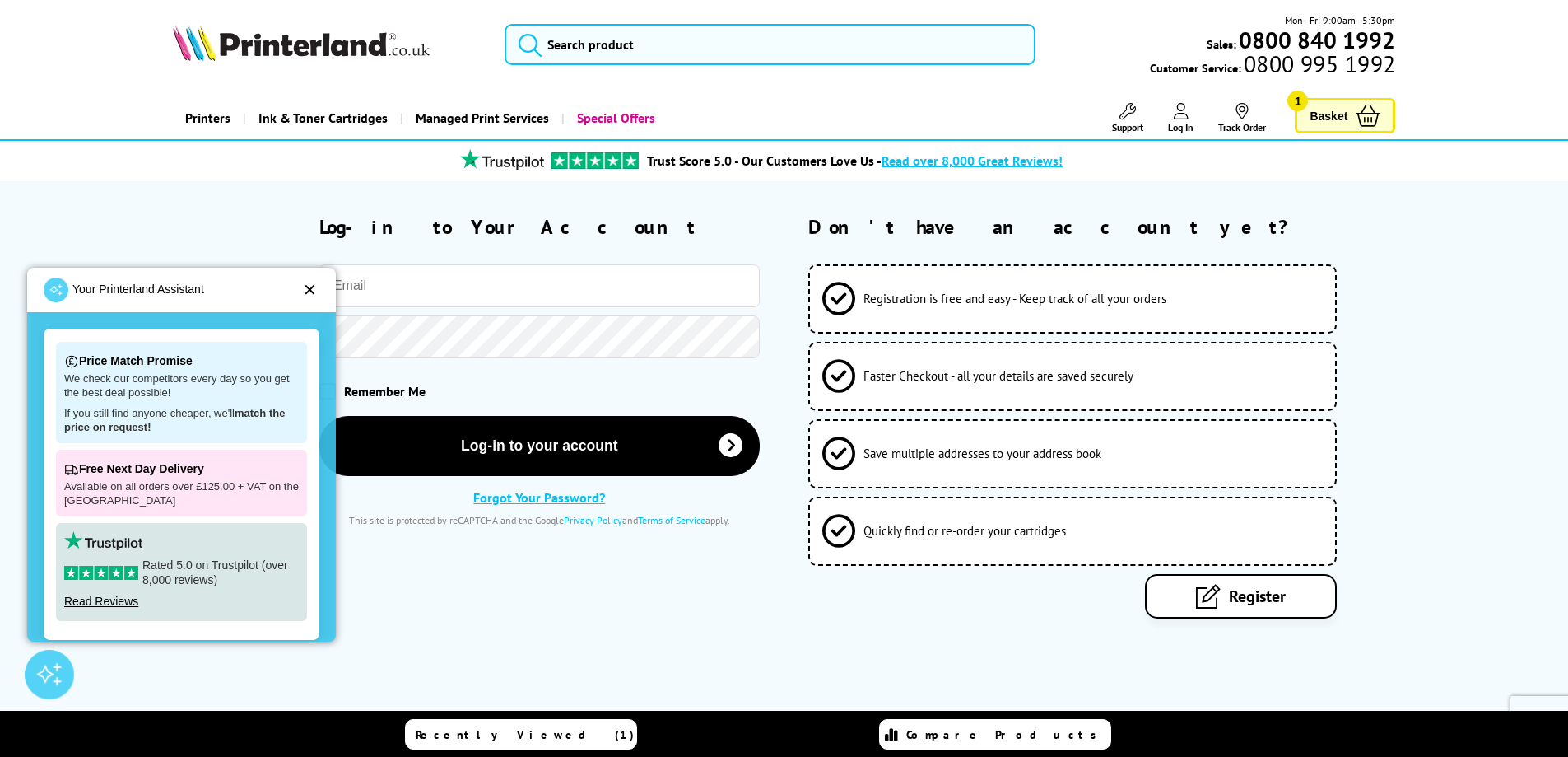
click at [38, 672] on div at bounding box center [49, 674] width 49 height 49
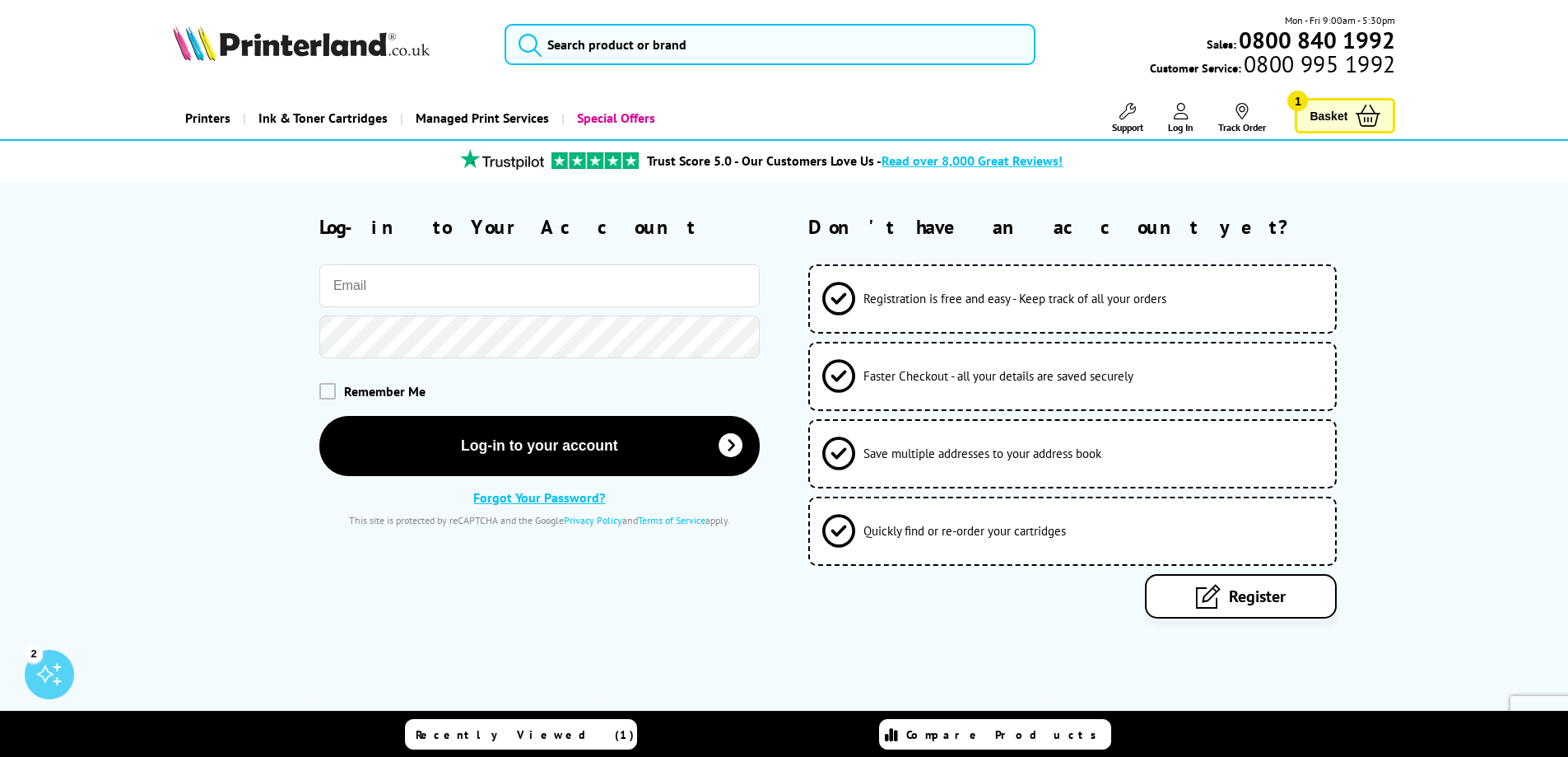
click at [481, 299] on input "email" at bounding box center [539, 285] width 440 height 43
type input "oahmed@laffertylaw.com"
click at [326, 395] on span at bounding box center [327, 391] width 16 height 16
click at [323, 386] on input "checkbox" at bounding box center [323, 386] width 0 height 0
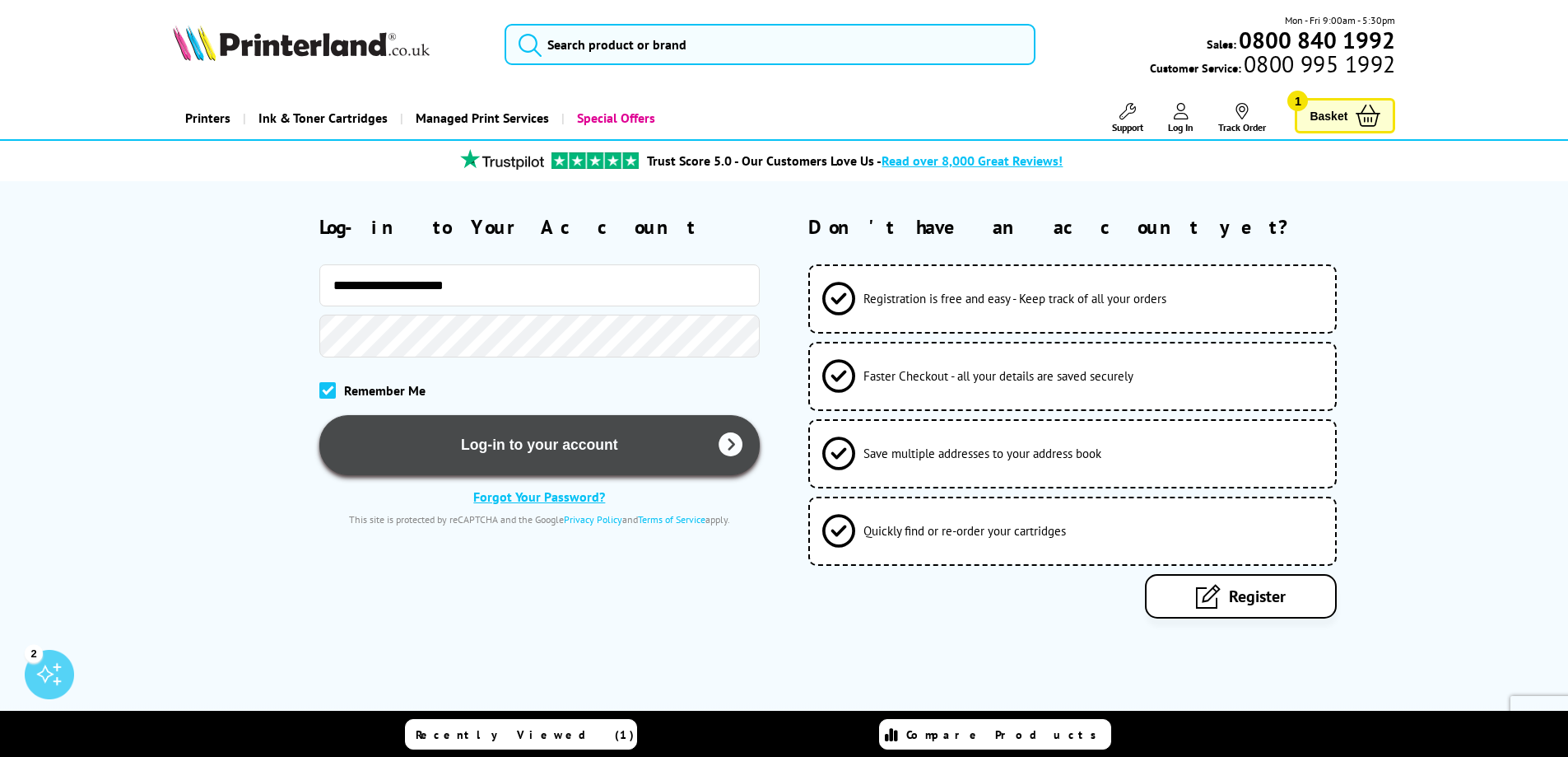
click at [527, 446] on button "Log-in to your account" at bounding box center [539, 445] width 440 height 60
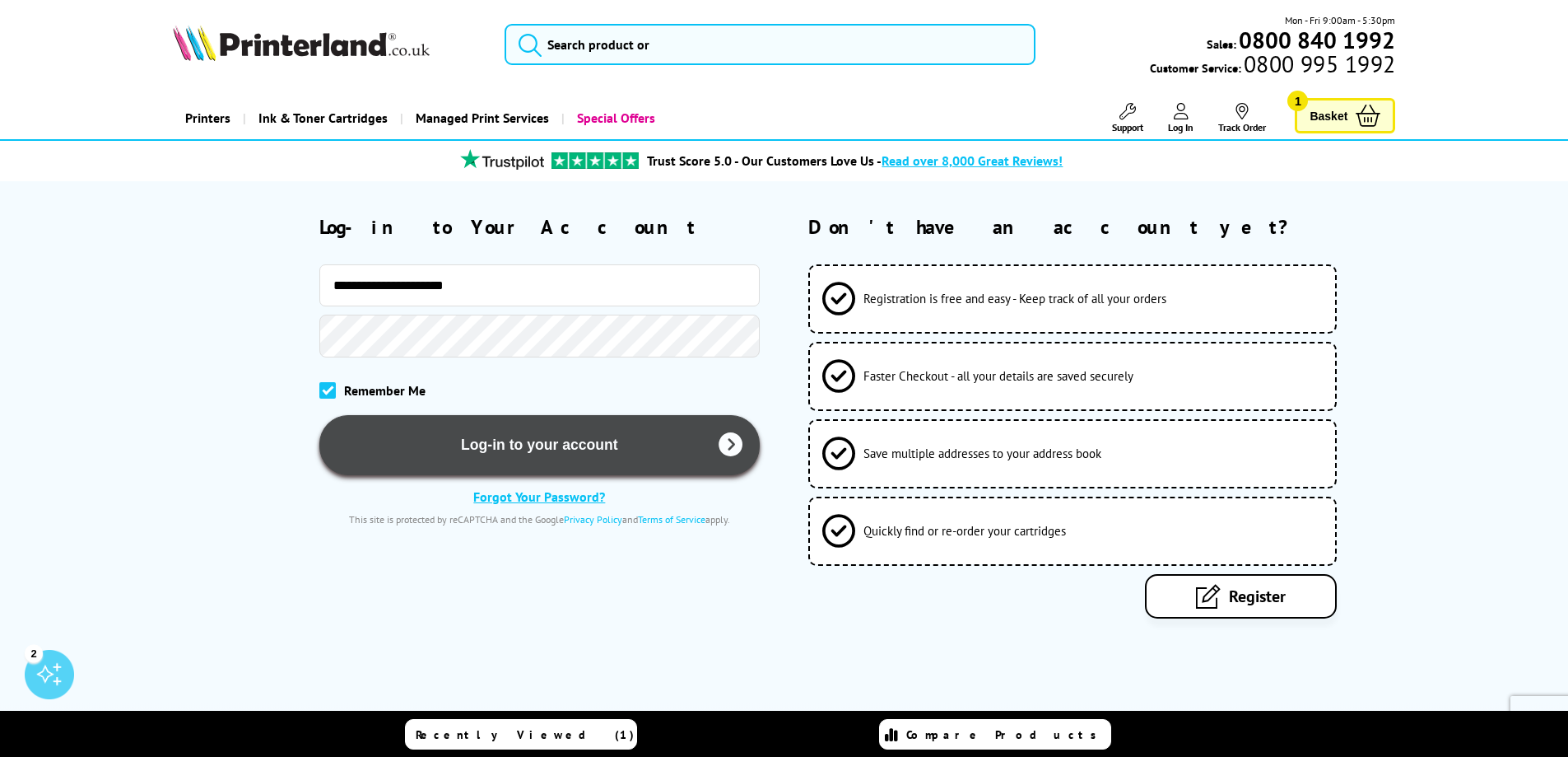
click at [527, 446] on button "Log-in to your account" at bounding box center [539, 445] width 440 height 60
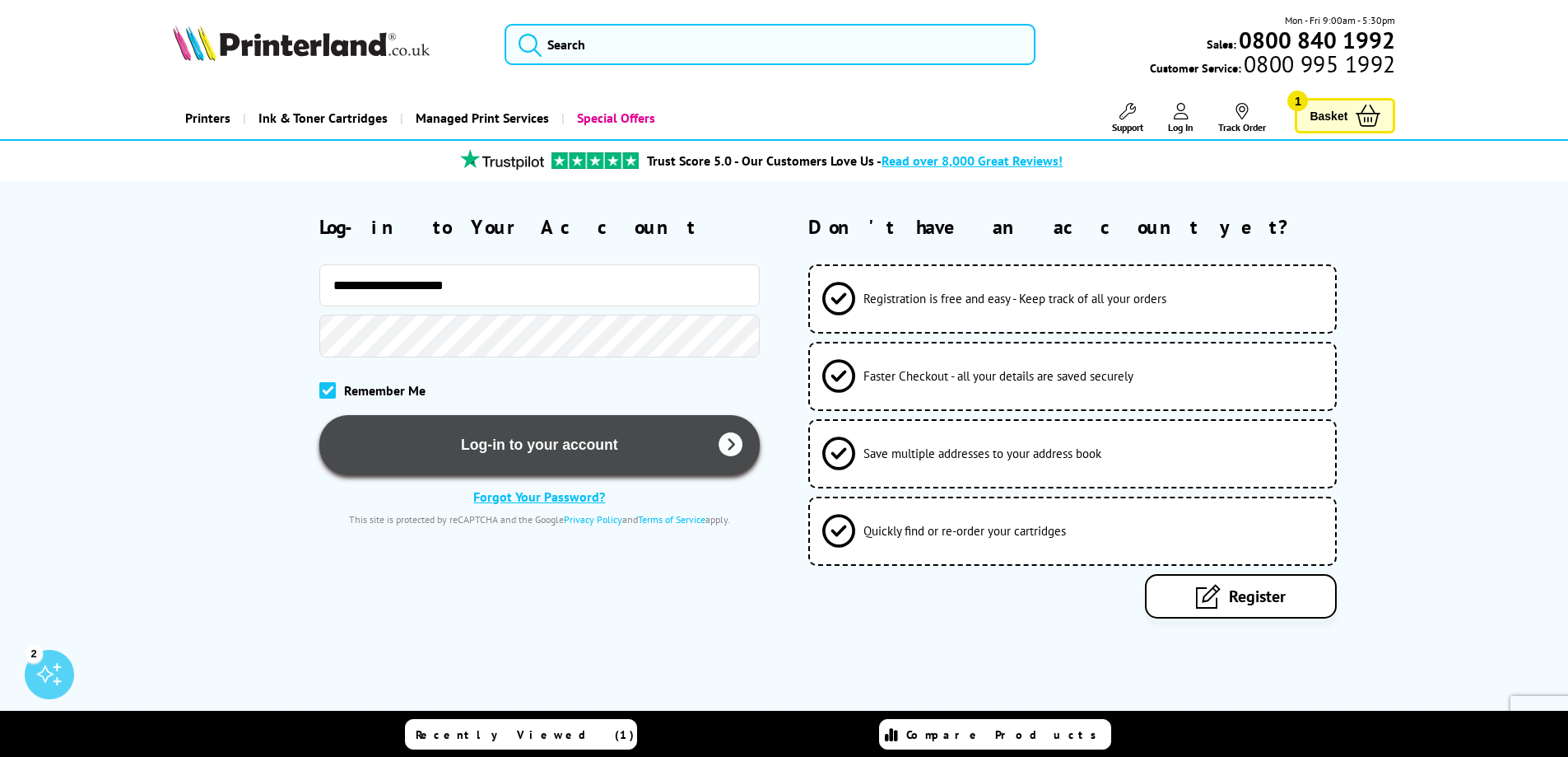
click at [528, 446] on button "Log-in to your account" at bounding box center [539, 445] width 440 height 60
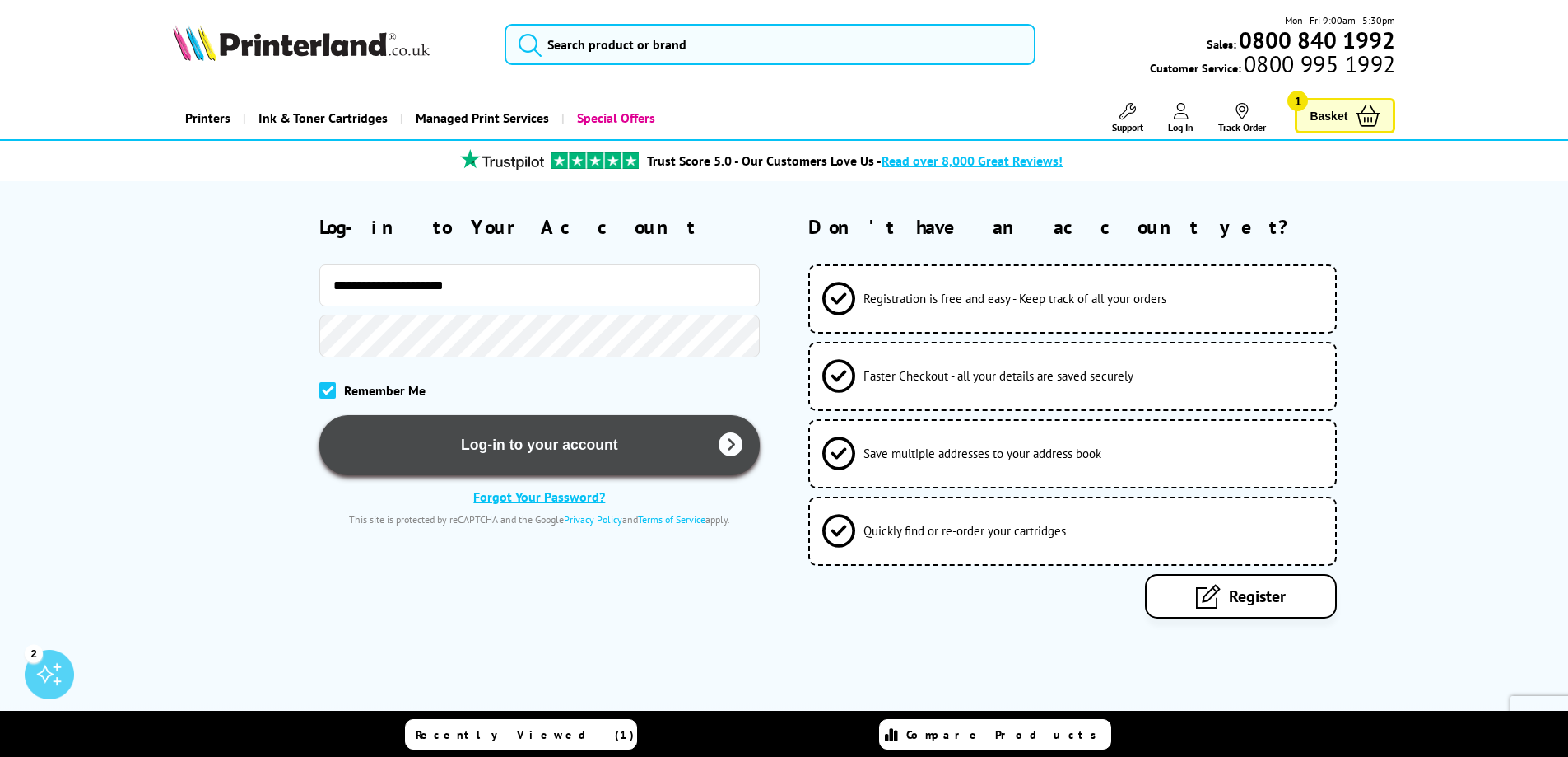
click at [528, 446] on button "Log-in to your account" at bounding box center [539, 445] width 440 height 60
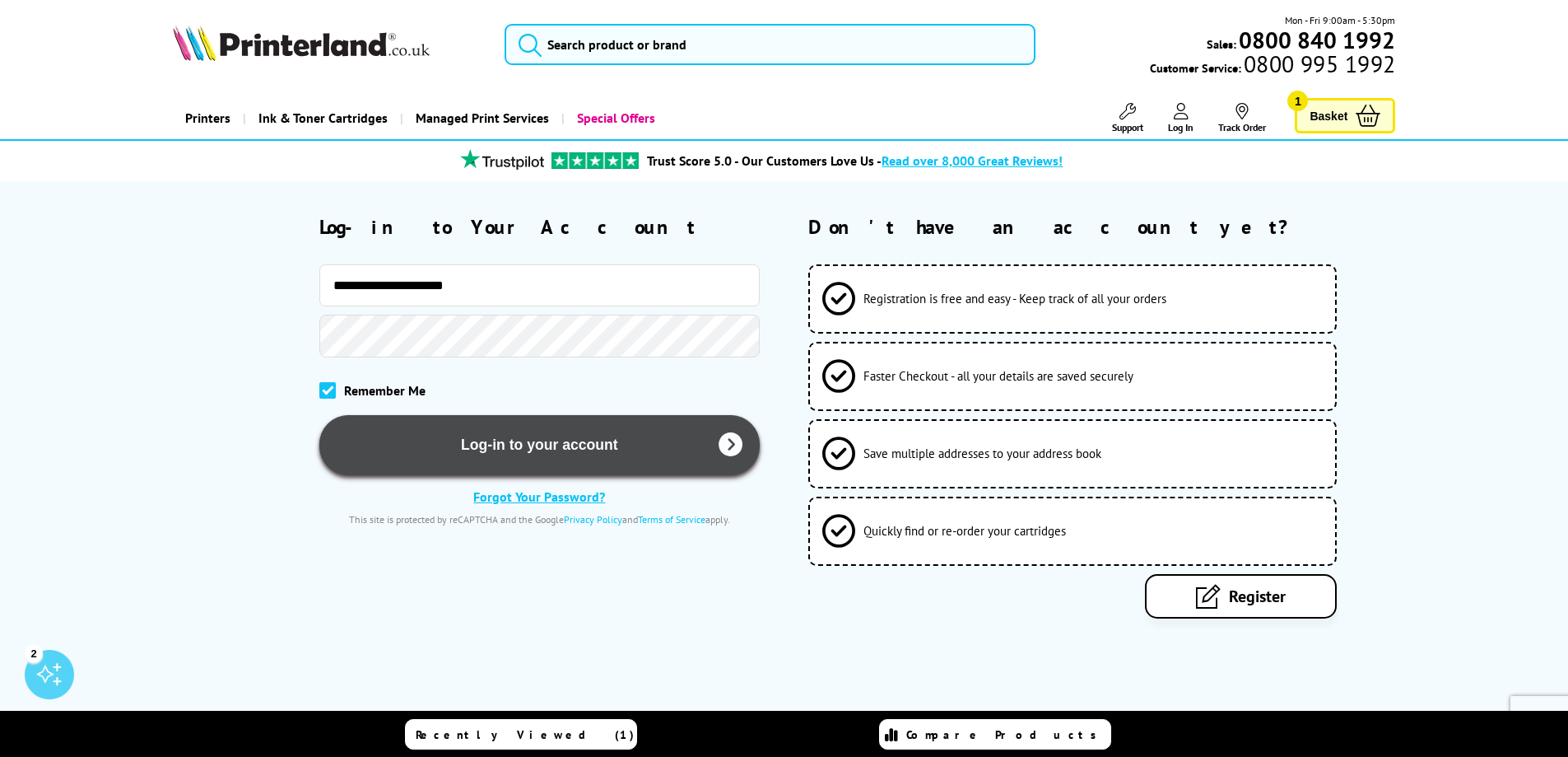
click at [528, 446] on button "Log-in to your account" at bounding box center [539, 445] width 440 height 60
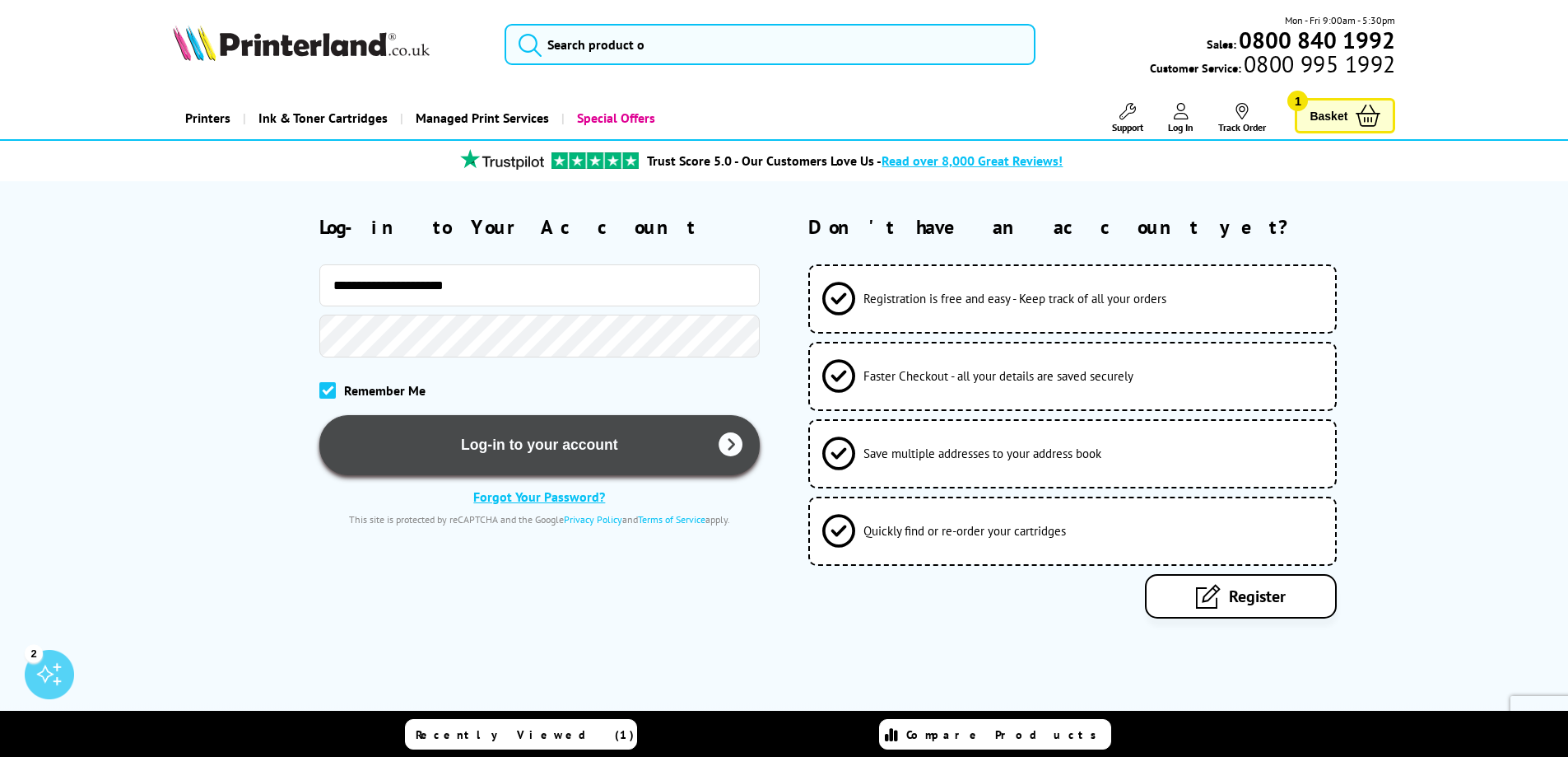
click at [528, 446] on button "Log-in to your account" at bounding box center [539, 445] width 440 height 60
click at [529, 444] on button "Log-in to your account" at bounding box center [539, 446] width 440 height 60
drag, startPoint x: 529, startPoint y: 444, endPoint x: 799, endPoint y: 108, distance: 431.0
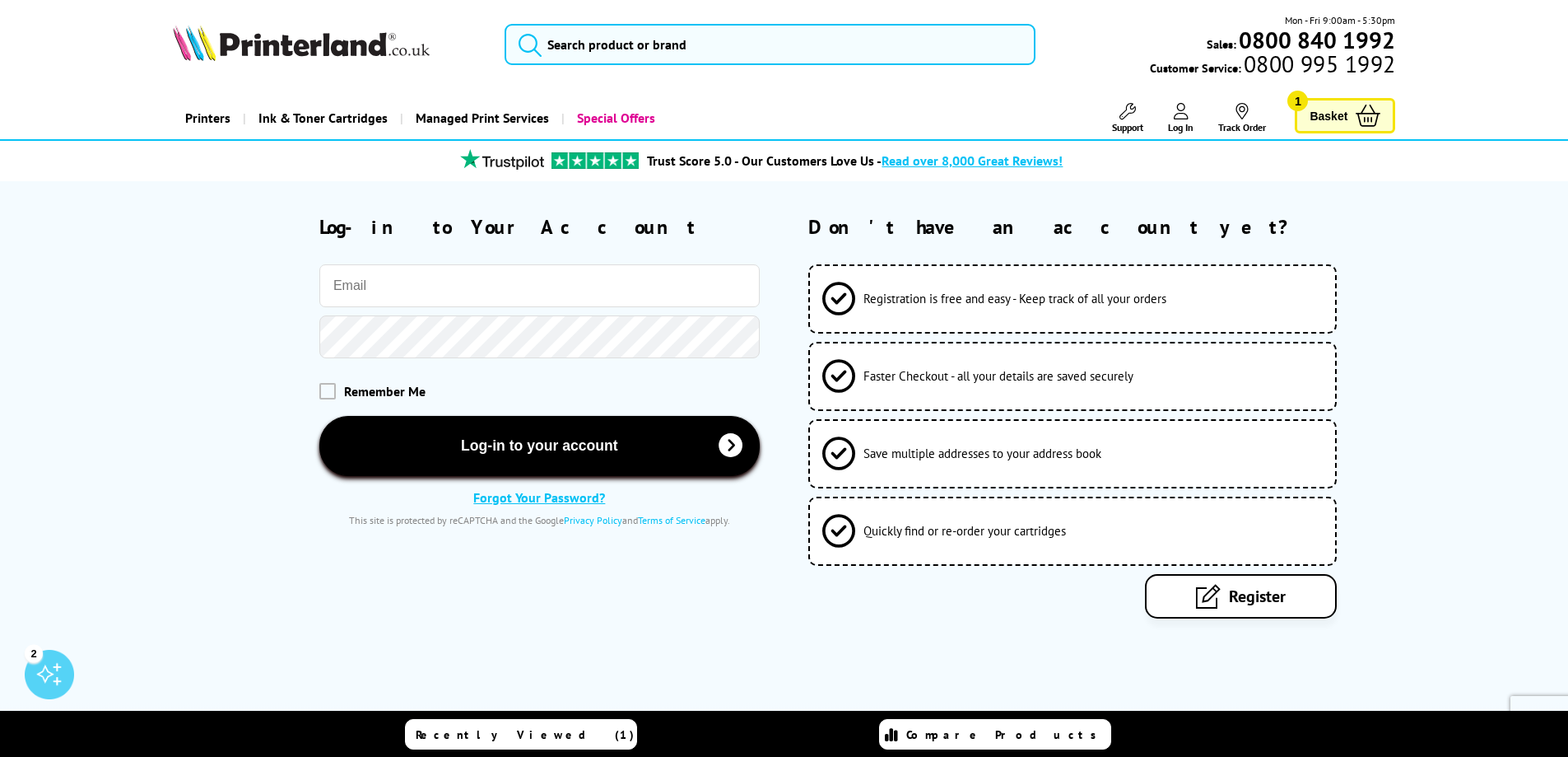
click at [532, 439] on button "Log-in to your account" at bounding box center [539, 446] width 440 height 60
